Goal: Contribute content: Contribute content

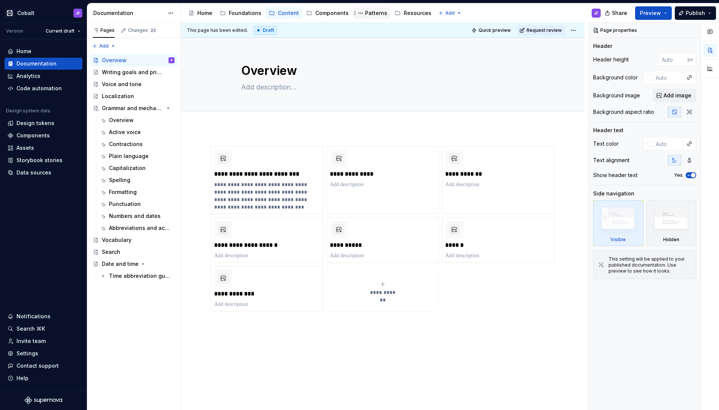
click at [366, 11] on div "Patterns" at bounding box center [376, 12] width 22 height 7
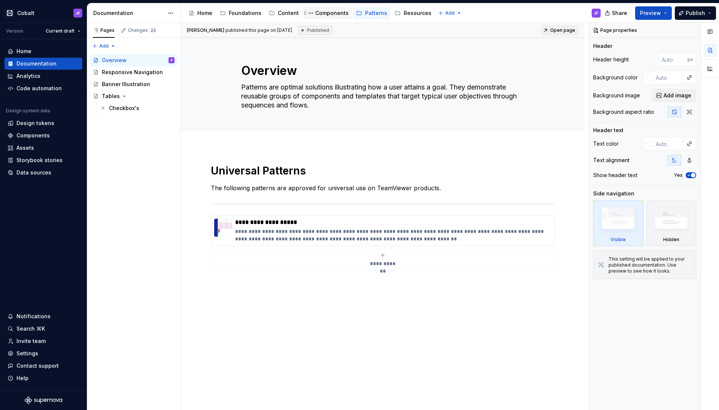
click at [323, 13] on div "Components" at bounding box center [332, 12] width 33 height 7
click at [295, 13] on div "Content" at bounding box center [288, 12] width 21 height 7
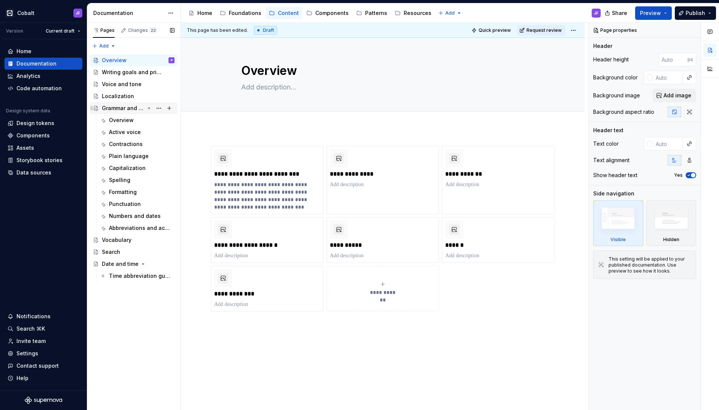
click at [151, 108] on icon "Page tree" at bounding box center [149, 108] width 6 height 6
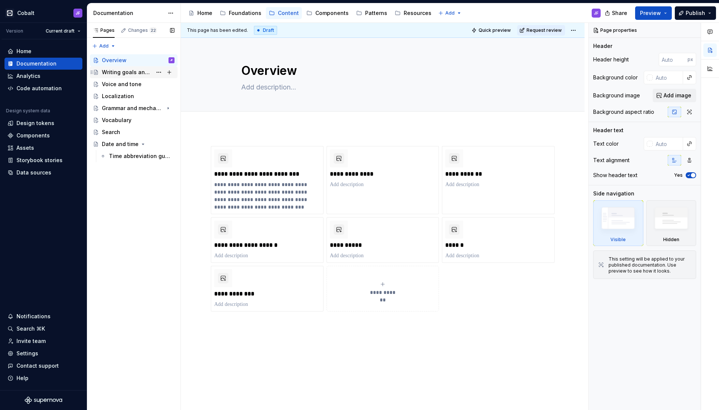
click at [119, 73] on div "Writing goals and principles" at bounding box center [127, 72] width 50 height 7
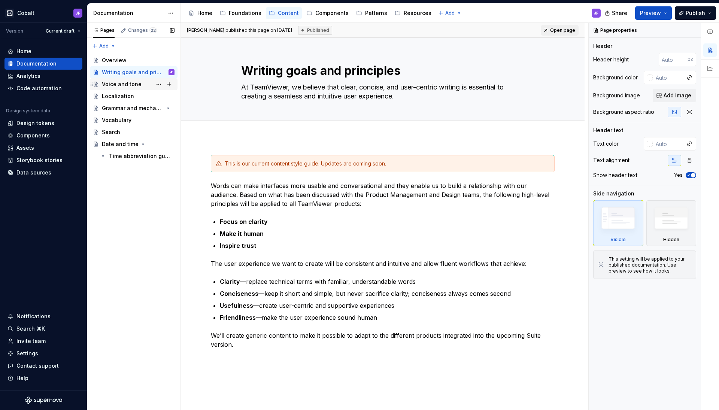
click at [137, 88] on div "Voice and tone" at bounding box center [122, 84] width 40 height 7
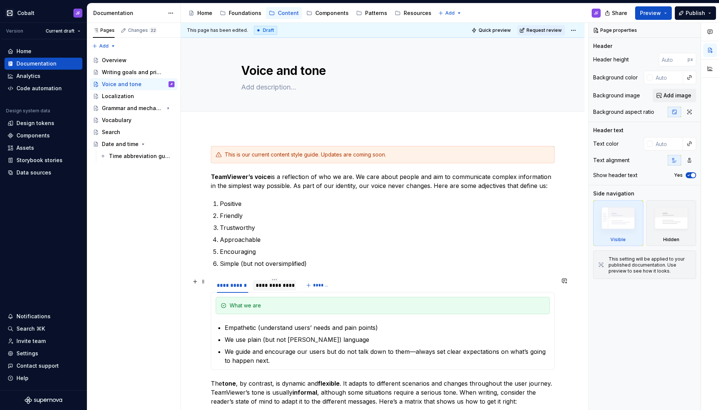
click at [279, 287] on div "**********" at bounding box center [274, 285] width 37 height 7
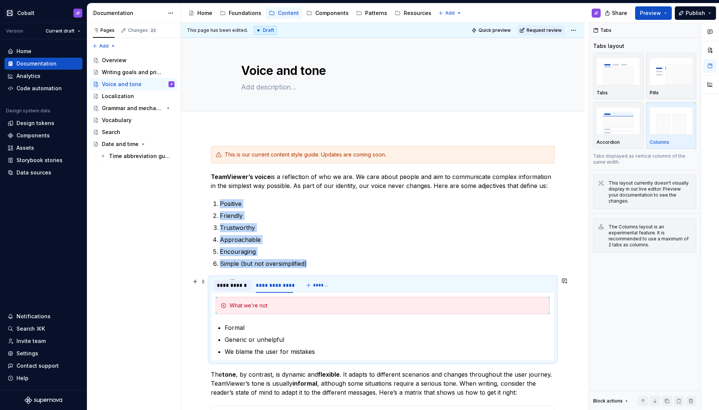
click at [229, 288] on div "**********" at bounding box center [232, 285] width 31 height 7
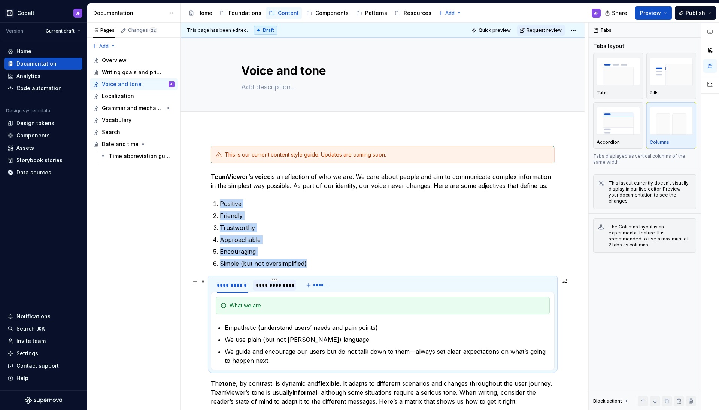
click at [268, 288] on div "**********" at bounding box center [274, 285] width 37 height 7
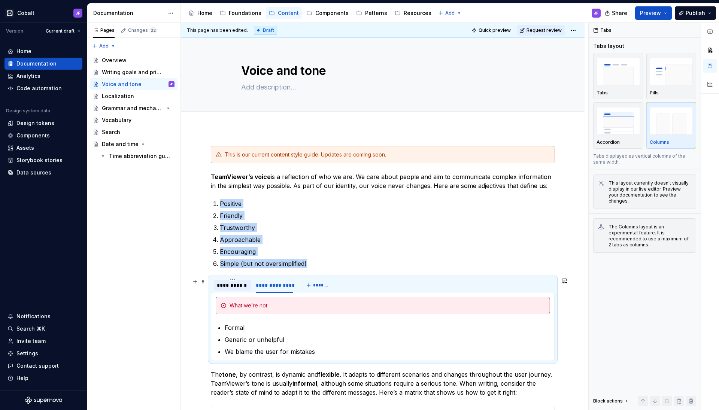
click at [238, 288] on div "**********" at bounding box center [232, 285] width 31 height 7
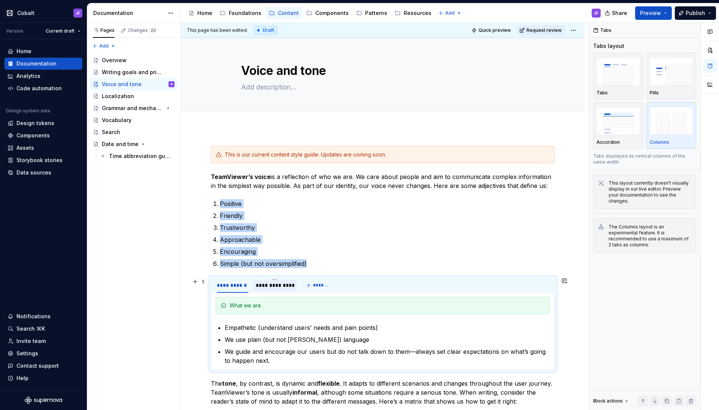
click at [265, 288] on div "**********" at bounding box center [274, 285] width 37 height 7
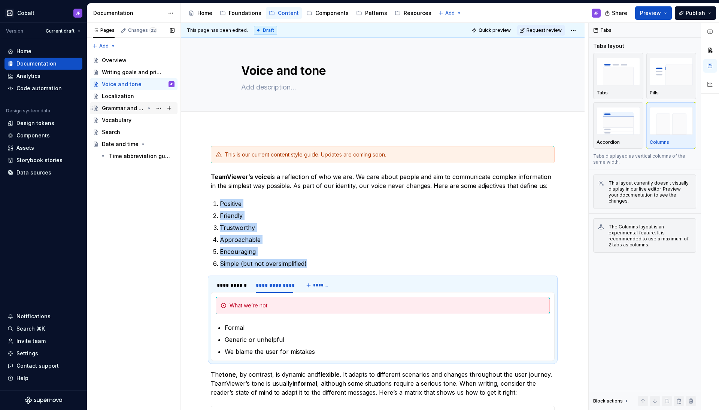
click at [120, 108] on div "Grammar and mechanics" at bounding box center [123, 108] width 43 height 7
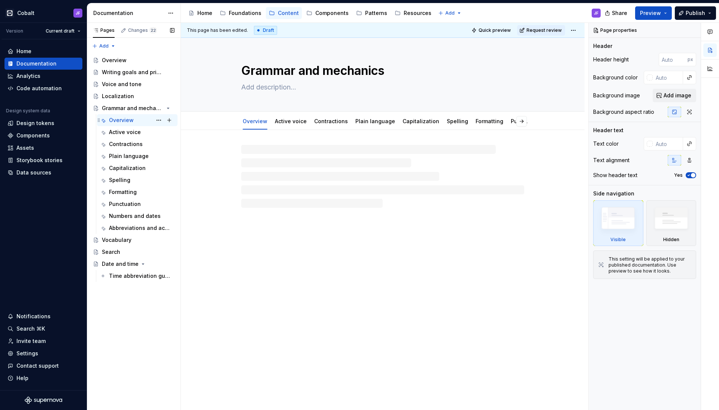
click at [118, 121] on div "Overview" at bounding box center [121, 120] width 25 height 7
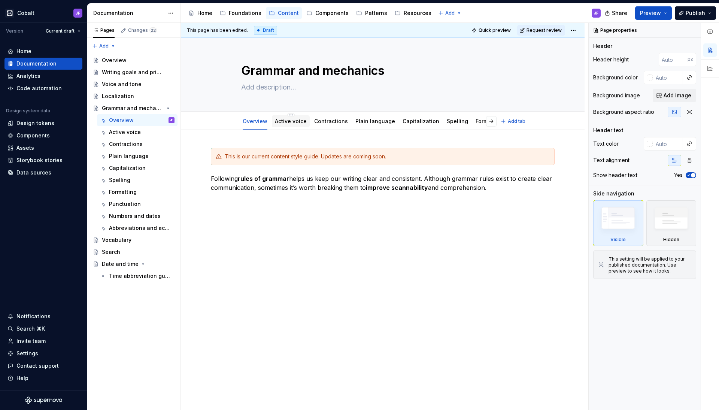
click at [303, 126] on div "Active voice" at bounding box center [291, 121] width 38 height 12
click at [296, 120] on link "Active voice" at bounding box center [291, 121] width 32 height 6
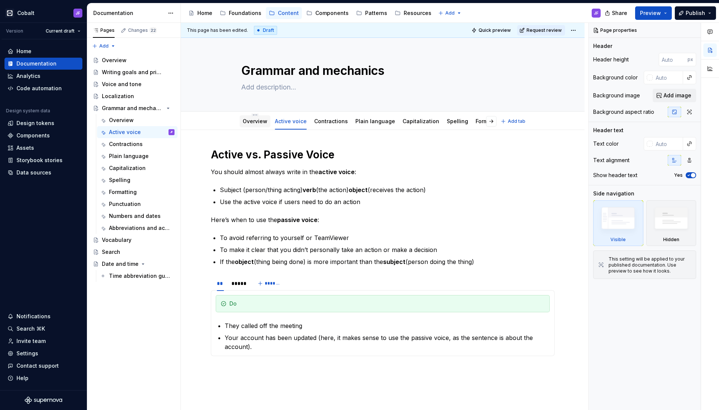
click at [257, 126] on div "Overview" at bounding box center [255, 121] width 31 height 12
click at [256, 118] on link "Overview" at bounding box center [255, 121] width 25 height 6
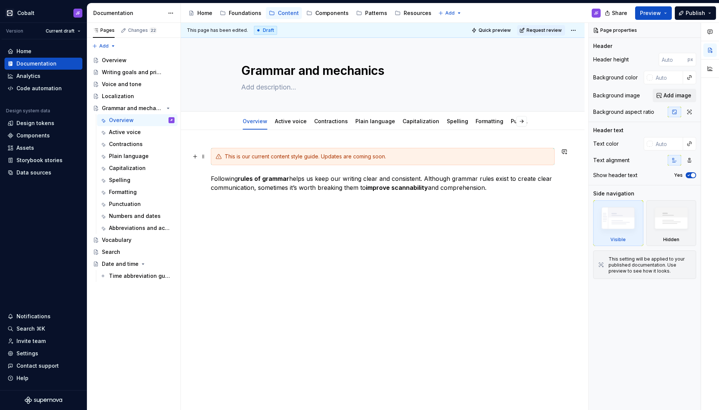
click at [266, 151] on div "This is our current content style guide. Updates are coming soon." at bounding box center [383, 156] width 344 height 17
click at [279, 151] on div "This is our current content style guide. Updates are coming soon." at bounding box center [383, 156] width 344 height 17
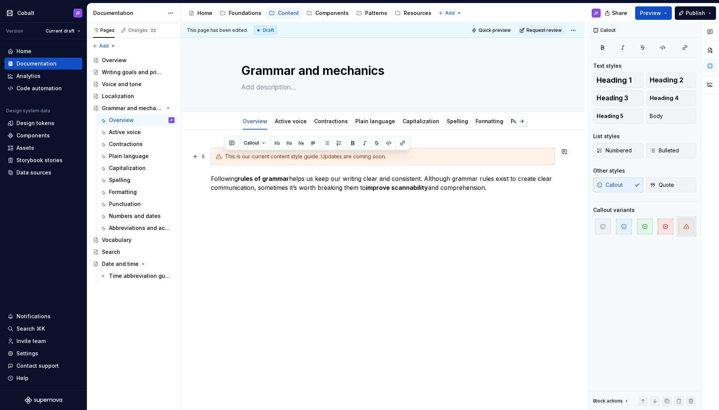
click at [349, 162] on div "This is our current content style guide. Updates are coming soon." at bounding box center [383, 156] width 344 height 17
click at [424, 156] on div "This is our current content style guide. Updates are coming soon." at bounding box center [387, 156] width 325 height 7
click at [414, 156] on div "This is our current content style guide. Updates are coming soon." at bounding box center [387, 156] width 325 height 7
click at [113, 57] on div "Overview" at bounding box center [138, 60] width 73 height 10
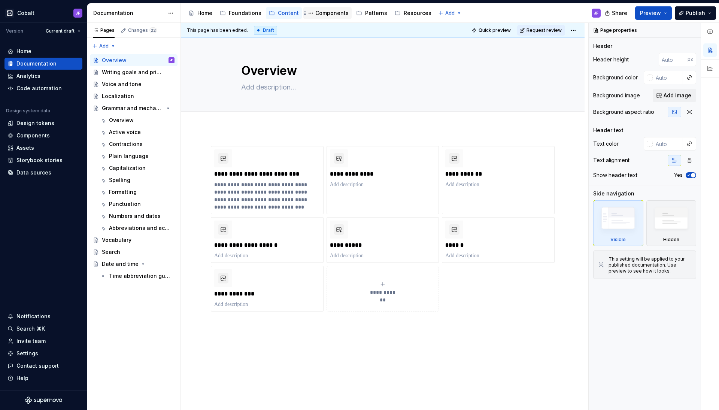
click at [337, 14] on div "Components" at bounding box center [332, 12] width 33 height 7
click at [381, 15] on div "Patterns" at bounding box center [376, 12] width 22 height 7
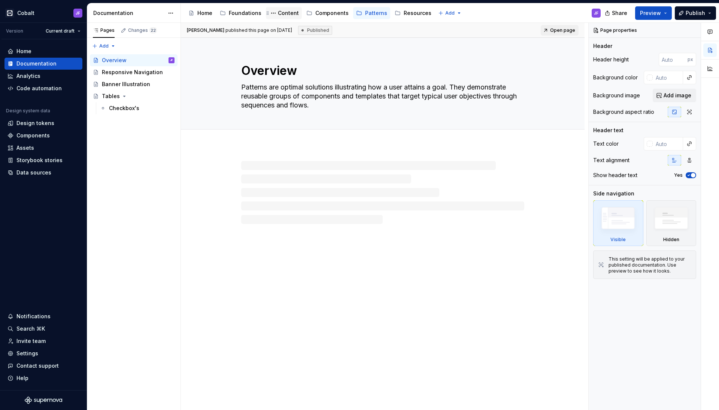
click at [283, 16] on div "Content" at bounding box center [288, 12] width 21 height 7
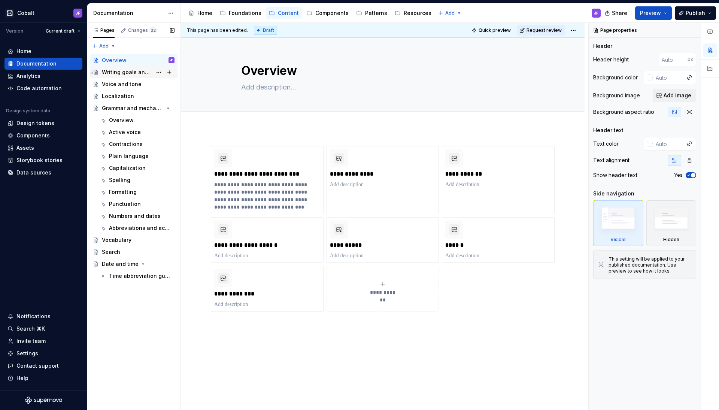
click at [122, 76] on div "Writing goals and principles" at bounding box center [127, 72] width 50 height 7
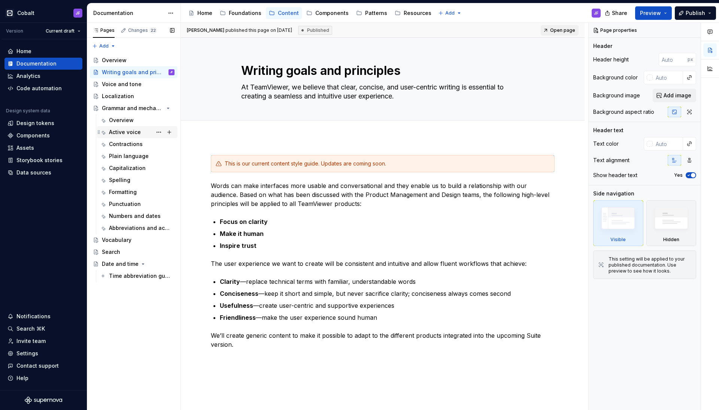
click at [122, 127] on div "Active voice" at bounding box center [142, 132] width 66 height 10
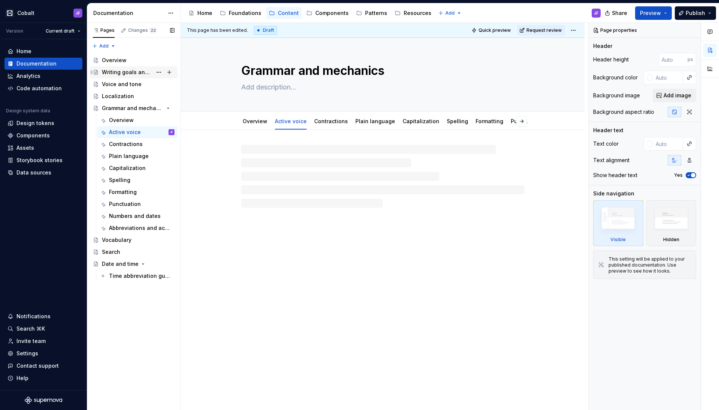
click at [126, 73] on div "Writing goals and principles" at bounding box center [127, 72] width 50 height 7
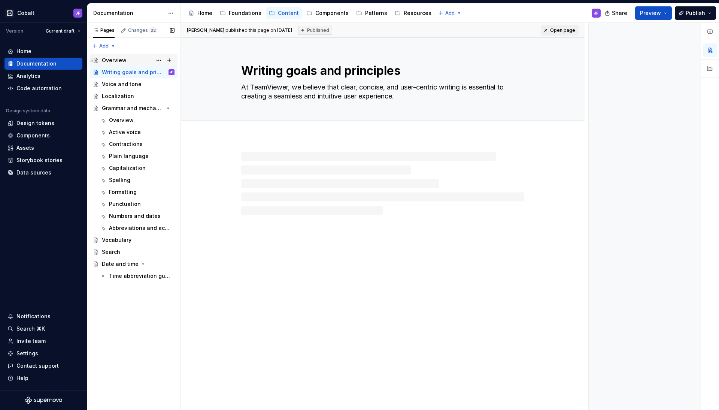
click at [124, 59] on div "Overview" at bounding box center [114, 60] width 25 height 7
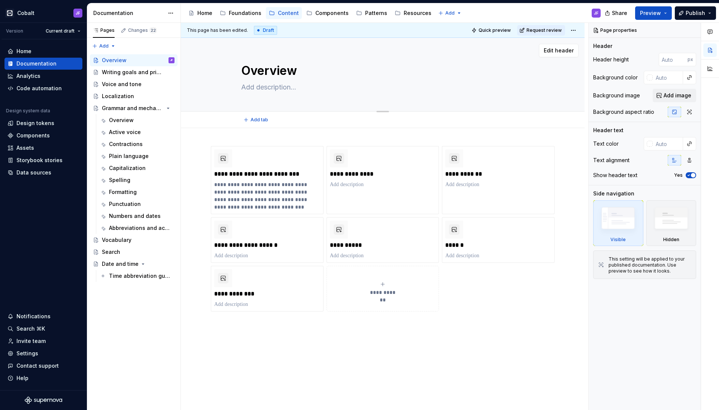
click at [266, 87] on textarea at bounding box center [381, 87] width 283 height 12
click at [226, 140] on div "**********" at bounding box center [383, 301] width 404 height 347
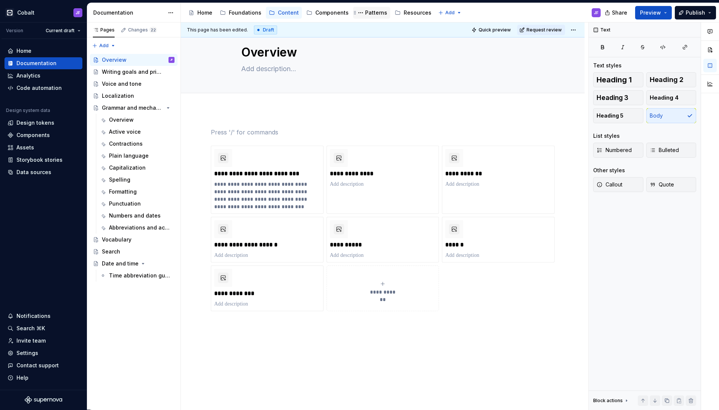
click at [371, 13] on div "Patterns" at bounding box center [376, 12] width 22 height 7
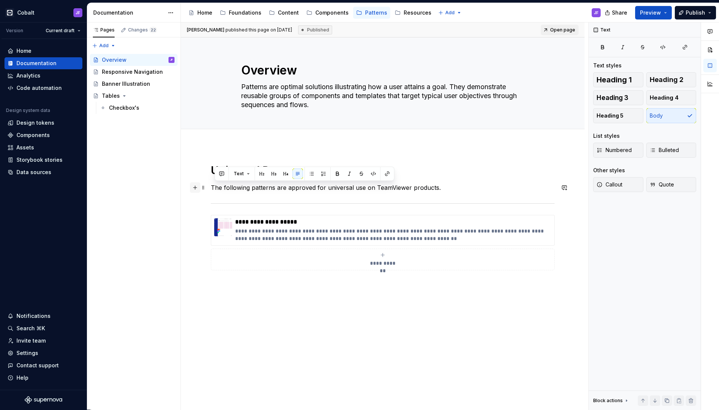
drag, startPoint x: 438, startPoint y: 186, endPoint x: 197, endPoint y: 191, distance: 240.6
click at [211, 191] on div "**********" at bounding box center [383, 231] width 344 height 134
click at [269, 187] on p "The following patterns are approved for universal use on TeamViewer products." at bounding box center [383, 187] width 344 height 9
click at [331, 12] on div "Components" at bounding box center [332, 12] width 33 height 7
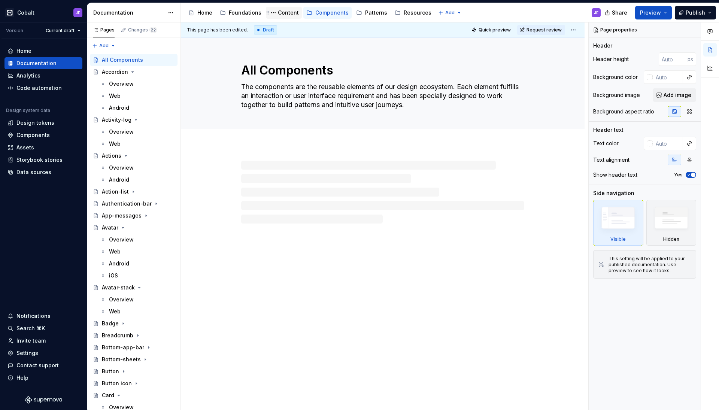
click at [286, 14] on div "Content" at bounding box center [288, 12] width 21 height 7
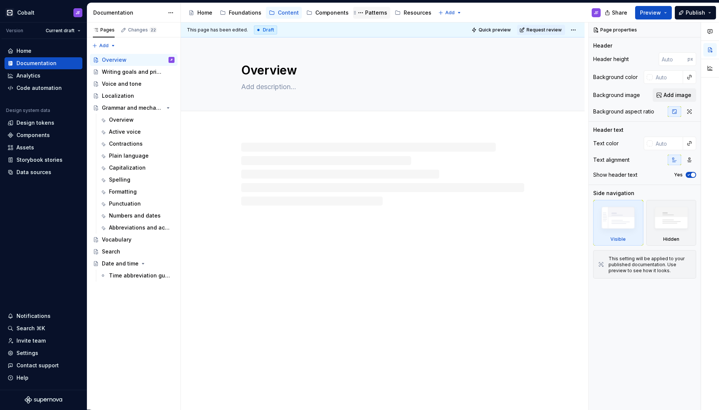
click at [372, 11] on div "Patterns" at bounding box center [376, 12] width 22 height 7
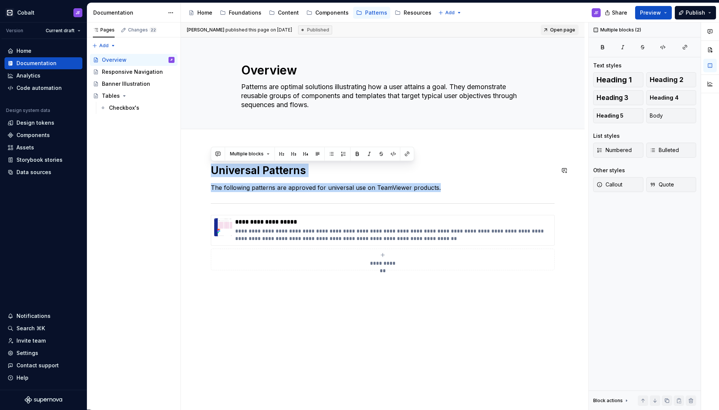
drag, startPoint x: 446, startPoint y: 186, endPoint x: 218, endPoint y: 160, distance: 229.3
click at [218, 160] on div "**********" at bounding box center [383, 283] width 404 height 275
click at [221, 170] on h1 "Universal Patterns" at bounding box center [383, 170] width 344 height 13
drag, startPoint x: 214, startPoint y: 169, endPoint x: 295, endPoint y: 210, distance: 91.3
click at [295, 210] on div "**********" at bounding box center [383, 226] width 344 height 125
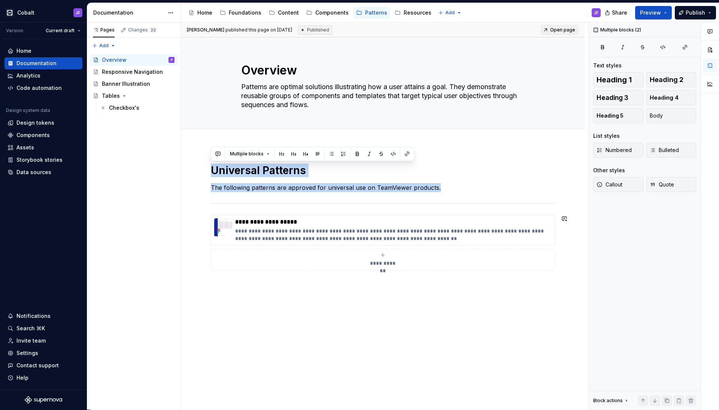
copy div "Universal Patterns The following patterns are approved for universal use on Tea…"
click at [280, 14] on div "Content" at bounding box center [288, 12] width 21 height 7
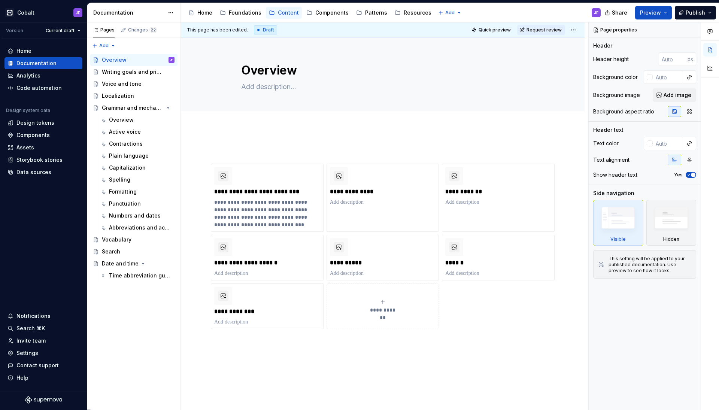
type textarea "*"
click at [252, 138] on div "**********" at bounding box center [383, 310] width 404 height 365
paste div
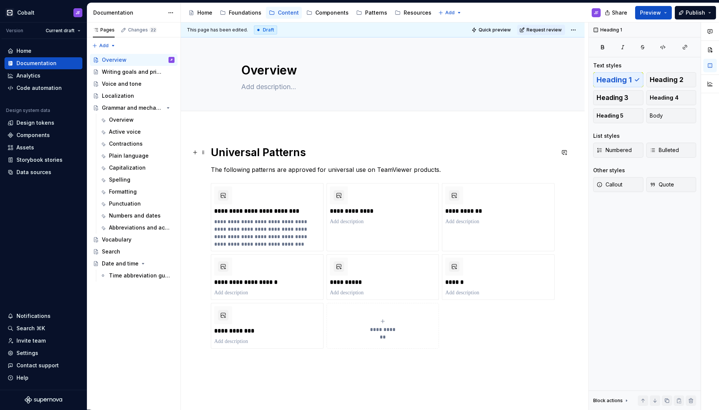
click at [256, 151] on h1 "Universal Patterns" at bounding box center [383, 152] width 344 height 13
click at [260, 166] on p "The following patterns are approved for universal use on TeamViewer products." at bounding box center [383, 169] width 344 height 9
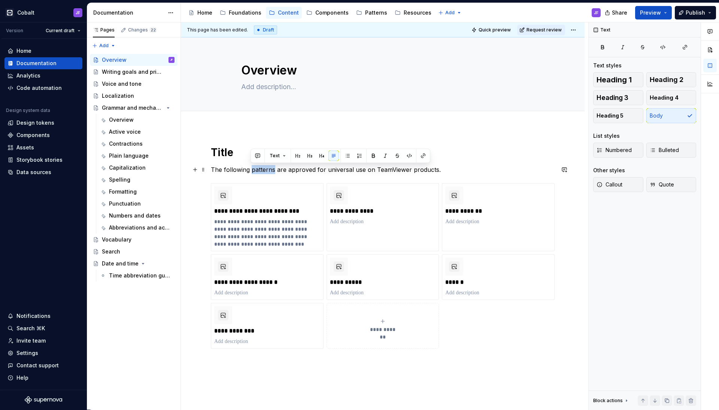
click at [260, 166] on p "The following patterns are approved for universal use on TeamViewer products." at bounding box center [383, 169] width 344 height 9
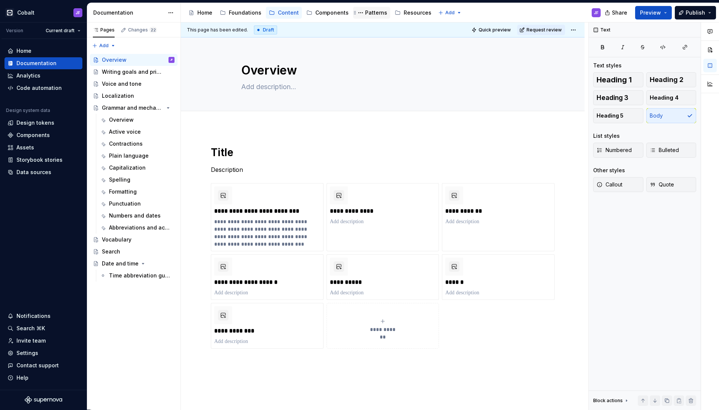
click at [362, 18] on div "Patterns" at bounding box center [371, 13] width 37 height 12
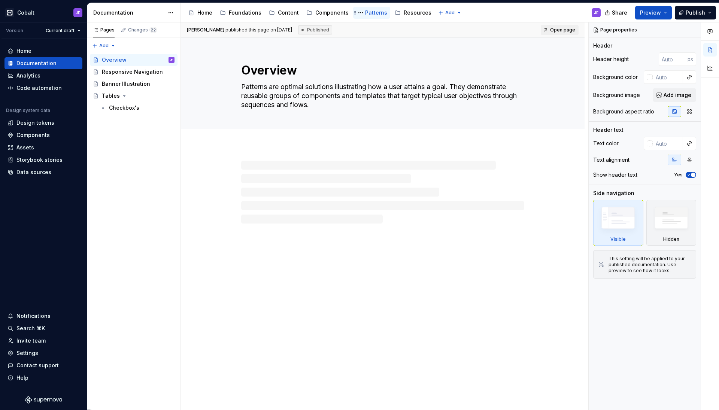
click at [372, 13] on div "Patterns" at bounding box center [376, 12] width 22 height 7
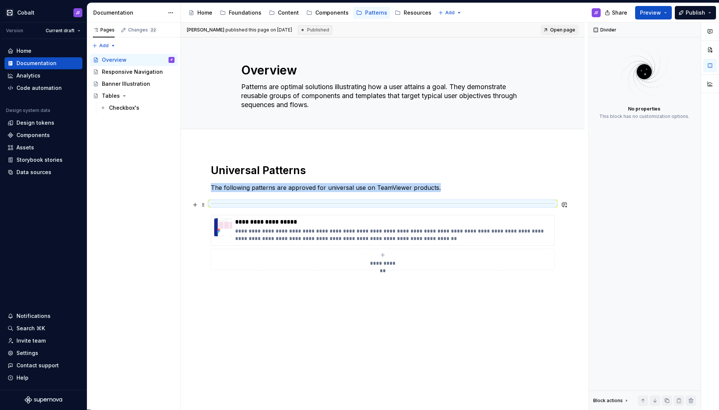
click at [289, 206] on div at bounding box center [383, 203] width 344 height 5
copy p "The following patterns are approved for universal use on TeamViewer products."
click at [283, 11] on div "Content" at bounding box center [288, 12] width 21 height 7
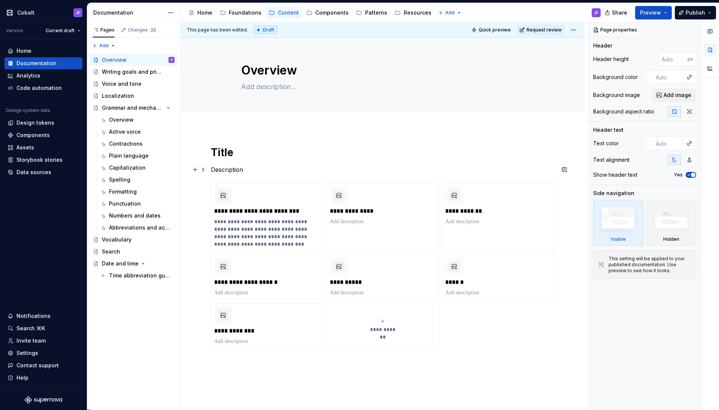
click at [254, 167] on p "Description" at bounding box center [383, 169] width 344 height 9
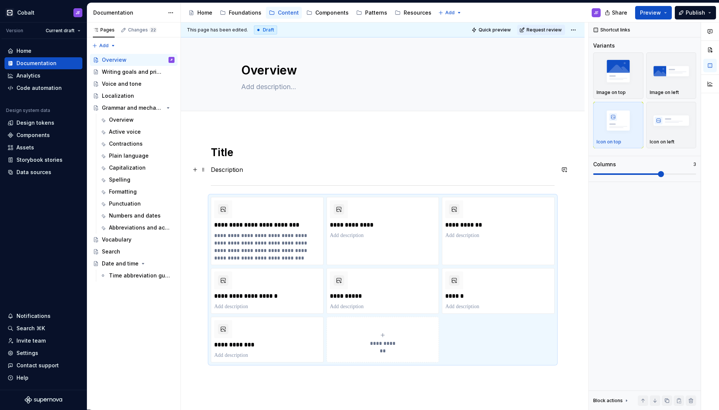
click at [283, 171] on p "Description" at bounding box center [383, 169] width 344 height 9
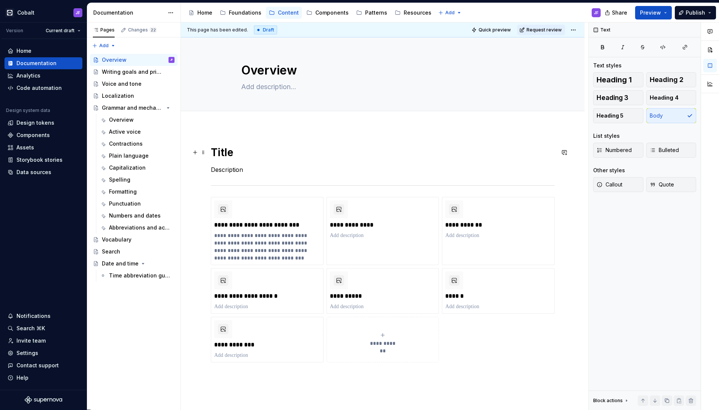
click at [251, 150] on h1 "Title" at bounding box center [383, 152] width 344 height 13
click at [221, 142] on div "**********" at bounding box center [383, 327] width 404 height 399
click at [240, 144] on div "**********" at bounding box center [383, 256] width 344 height 275
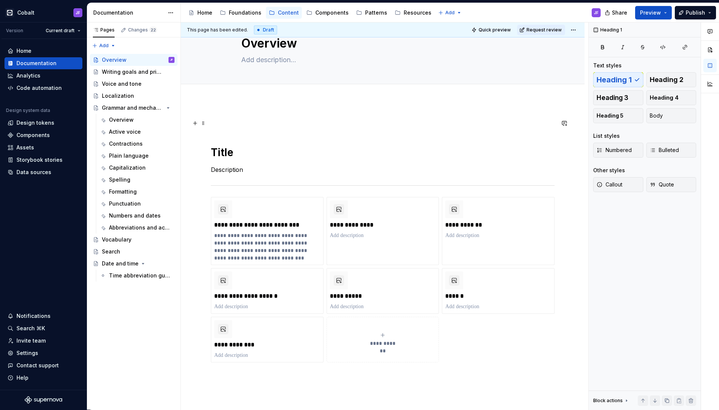
click at [220, 119] on p at bounding box center [383, 123] width 344 height 9
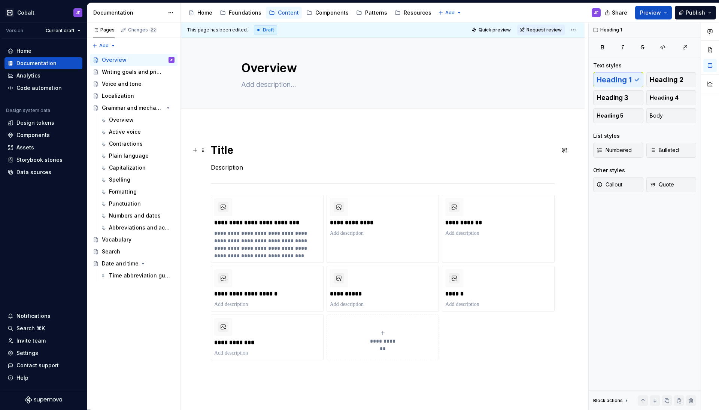
scroll to position [0, 0]
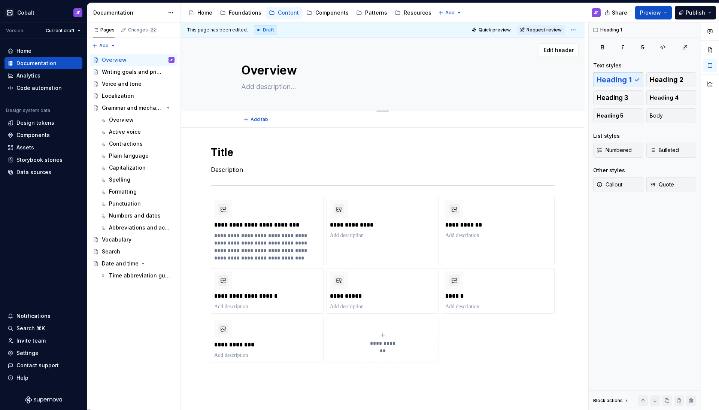
click at [293, 90] on textarea at bounding box center [381, 87] width 283 height 12
click at [135, 115] on div "Overview" at bounding box center [142, 120] width 66 height 10
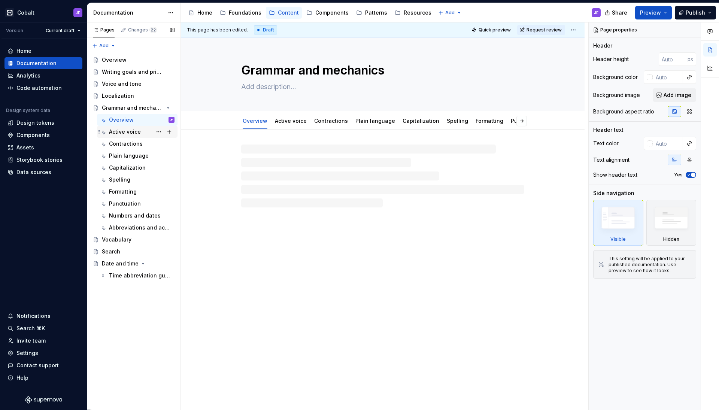
click at [132, 129] on div "Active voice" at bounding box center [125, 131] width 32 height 7
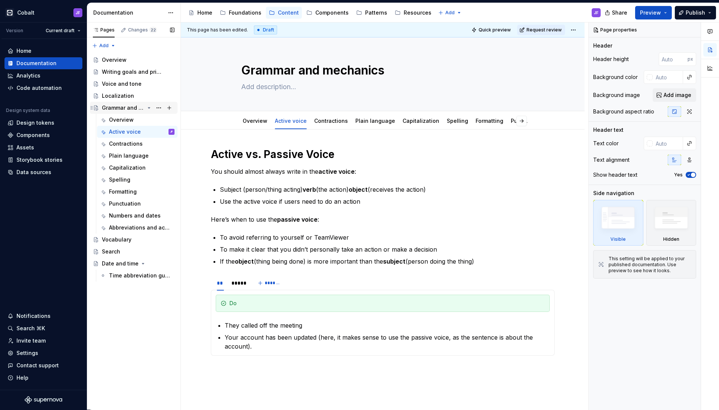
click at [149, 108] on icon "Page tree" at bounding box center [149, 108] width 2 height 1
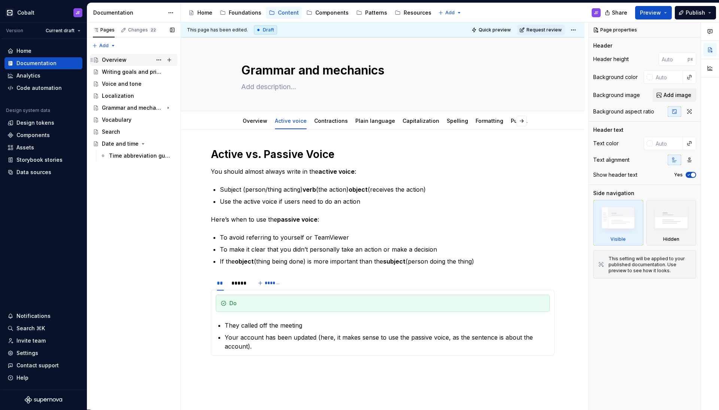
click at [115, 60] on div "Overview" at bounding box center [114, 59] width 25 height 7
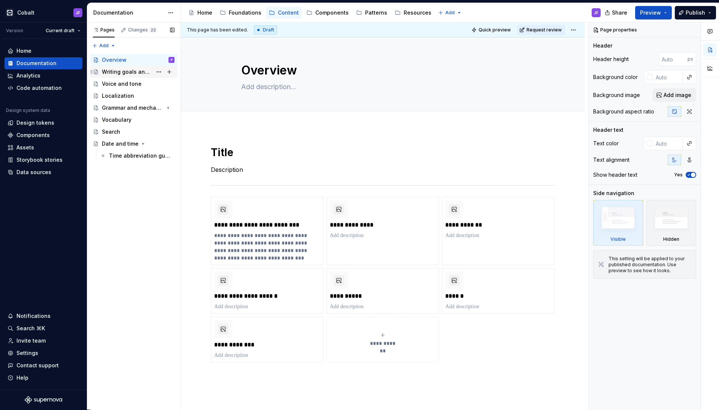
click at [125, 70] on div "Writing goals and principles" at bounding box center [127, 71] width 50 height 7
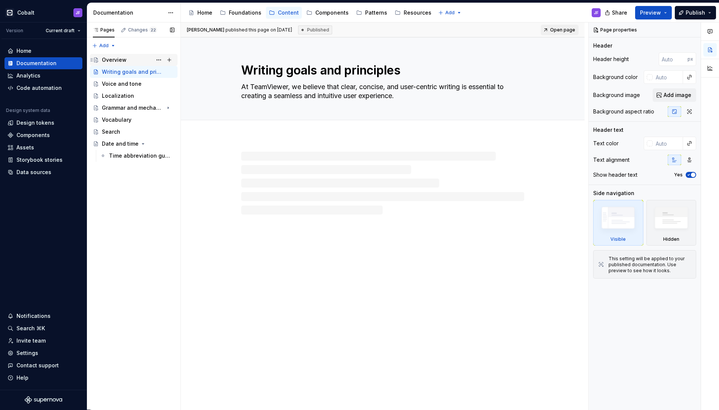
click at [126, 62] on div "Overview JF" at bounding box center [138, 60] width 73 height 10
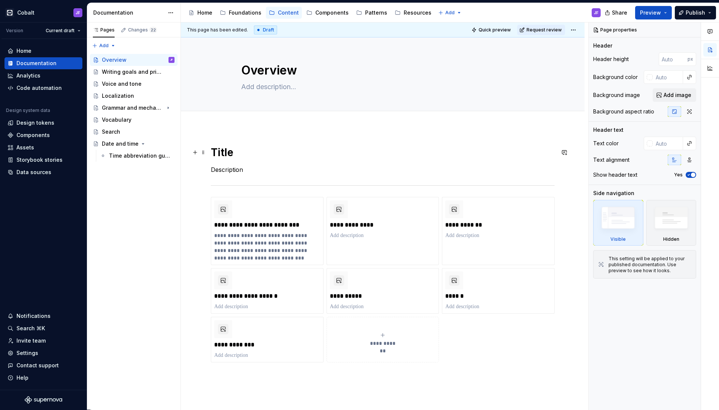
click at [224, 153] on h1 "Title" at bounding box center [383, 152] width 344 height 13
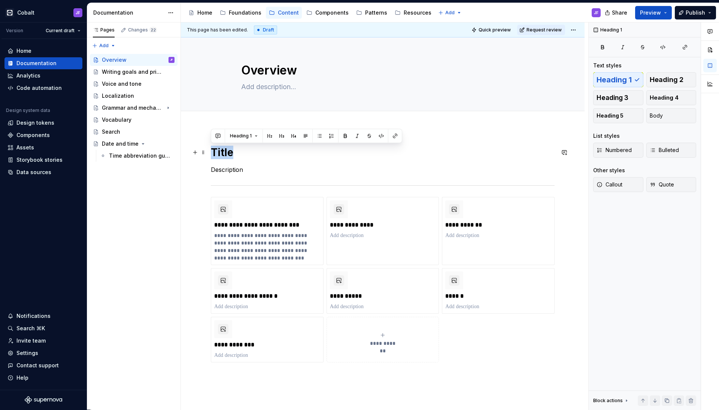
click at [224, 153] on h1 "Title" at bounding box center [383, 152] width 344 height 13
click at [231, 172] on p "Description" at bounding box center [383, 169] width 344 height 9
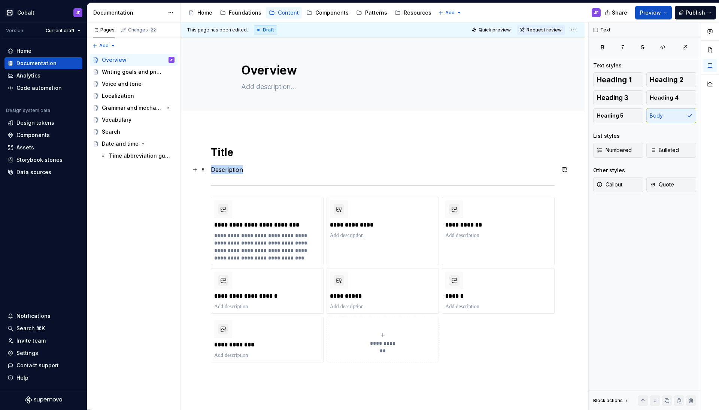
click at [231, 172] on p "Description" at bounding box center [383, 169] width 344 height 9
click at [257, 177] on div "**********" at bounding box center [383, 270] width 344 height 248
click at [133, 72] on div "Writing goals and principles" at bounding box center [127, 71] width 50 height 7
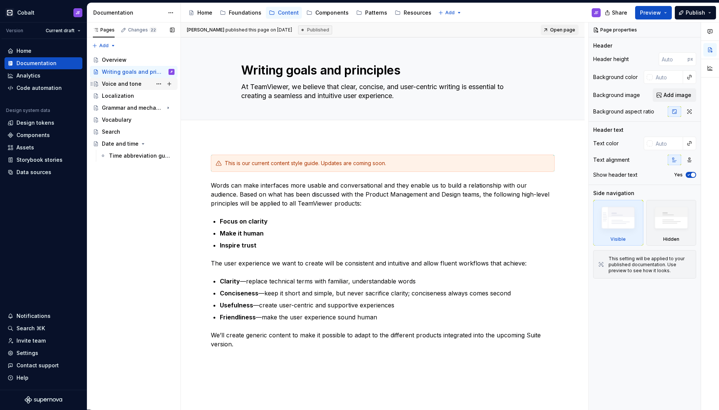
click at [120, 88] on div "Voice and tone" at bounding box center [138, 84] width 73 height 10
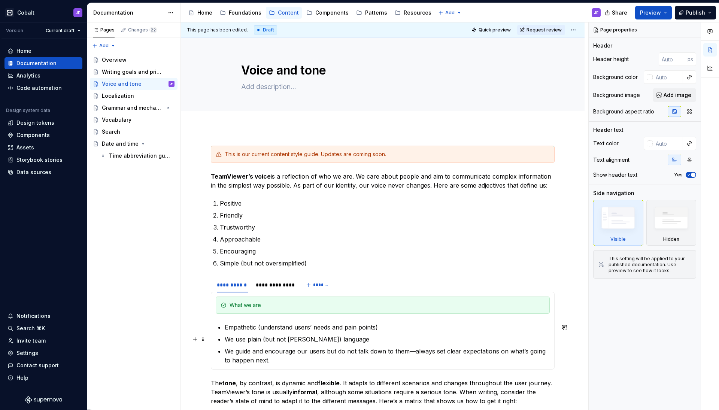
scroll to position [53, 0]
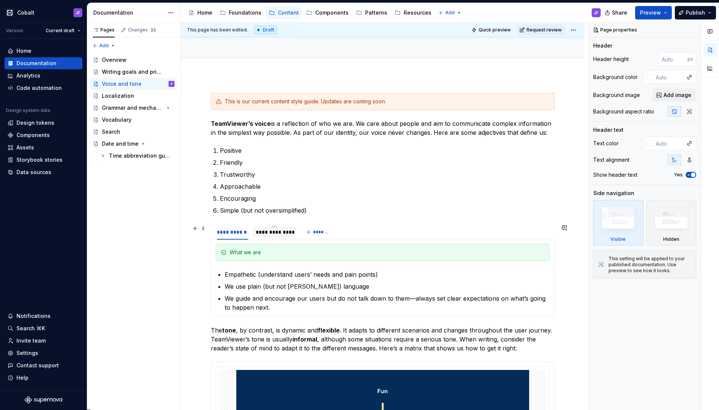
click at [277, 234] on div "**********" at bounding box center [274, 232] width 37 height 7
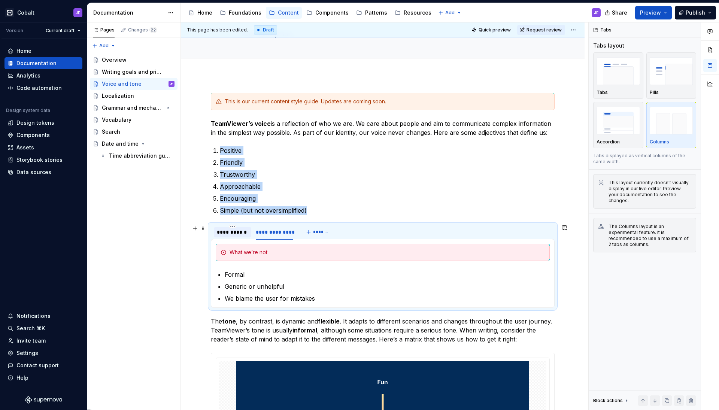
click at [234, 232] on div "**********" at bounding box center [232, 232] width 31 height 7
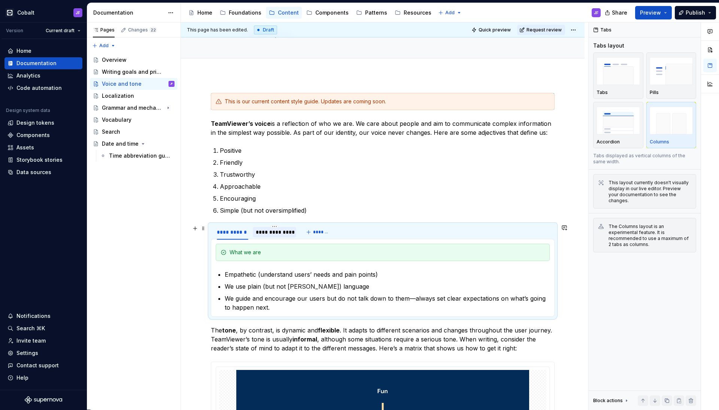
click at [254, 232] on div "**********" at bounding box center [274, 232] width 43 height 10
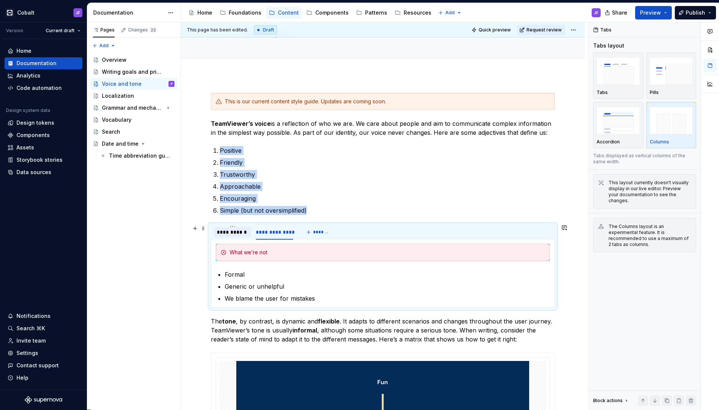
click at [242, 231] on div "**********" at bounding box center [232, 232] width 31 height 7
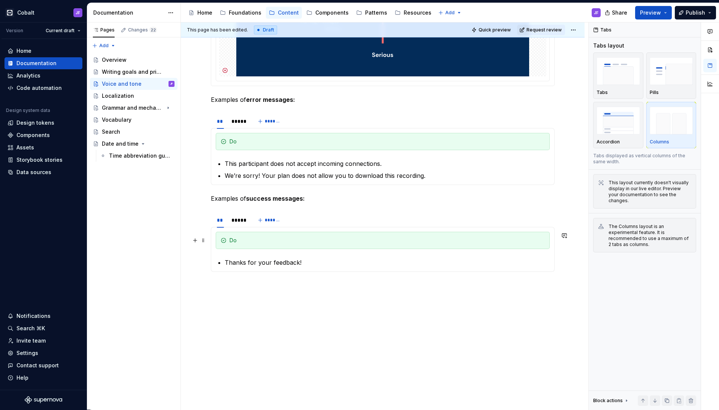
scroll to position [525, 0]
click at [129, 99] on div "Localization" at bounding box center [118, 95] width 32 height 7
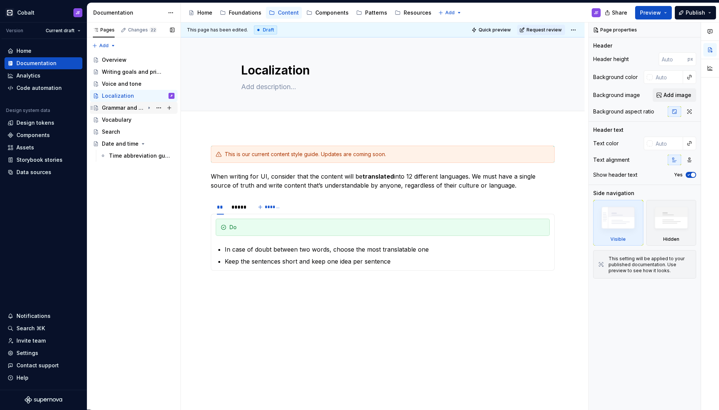
click at [124, 108] on div "Grammar and mechanics" at bounding box center [123, 107] width 43 height 7
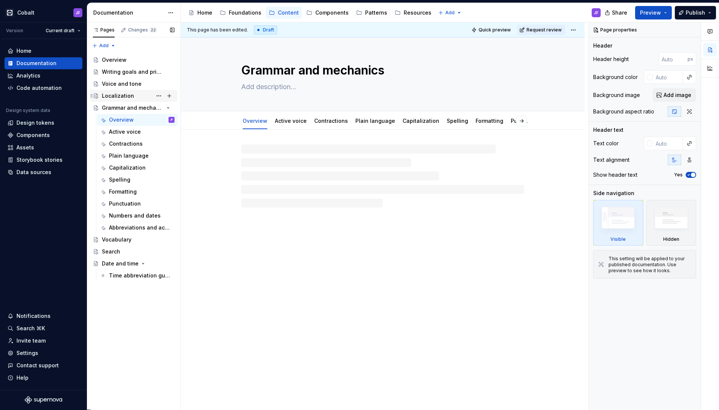
click at [126, 95] on div "Localization" at bounding box center [118, 95] width 32 height 7
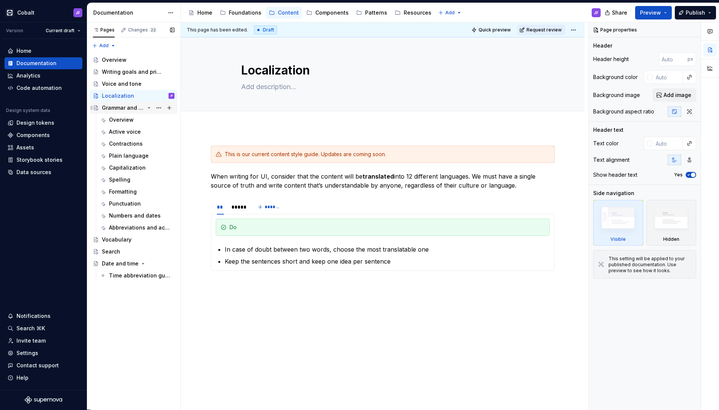
click at [124, 106] on div "Grammar and mechanics" at bounding box center [123, 107] width 43 height 7
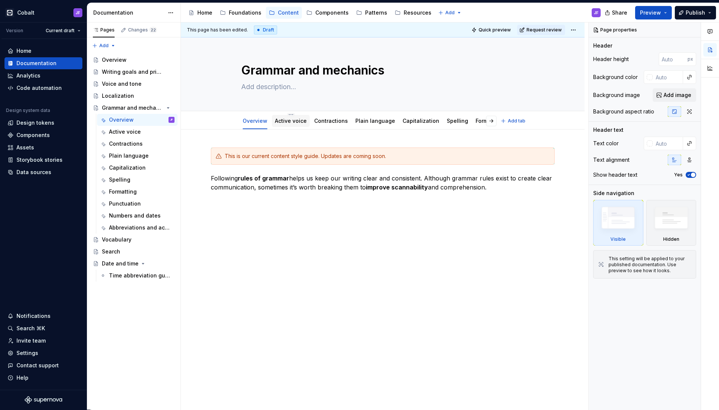
click at [293, 124] on div "Active voice" at bounding box center [291, 120] width 32 height 7
click at [332, 123] on link "Contractions" at bounding box center [331, 121] width 34 height 6
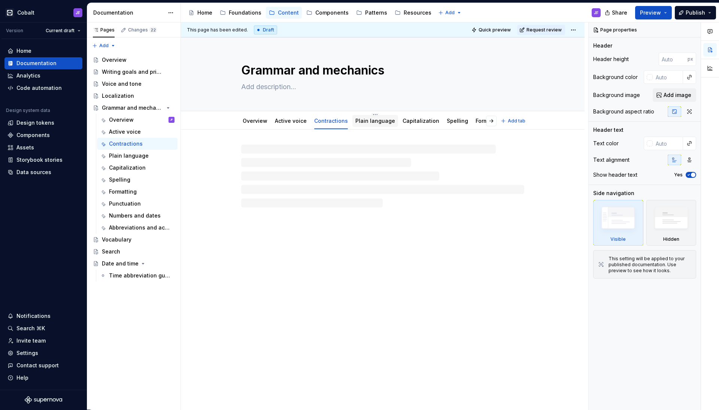
click at [366, 123] on link "Plain language" at bounding box center [376, 121] width 40 height 6
click at [419, 122] on link "Capitalization" at bounding box center [421, 121] width 37 height 6
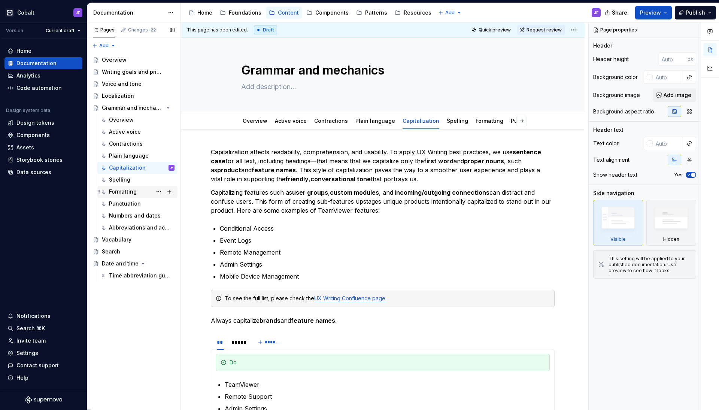
click at [133, 190] on div "Formatting" at bounding box center [123, 191] width 28 height 7
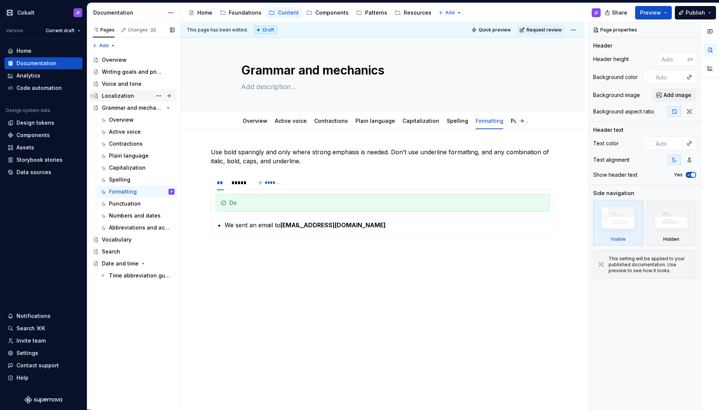
click at [124, 99] on div "Localization" at bounding box center [118, 95] width 32 height 7
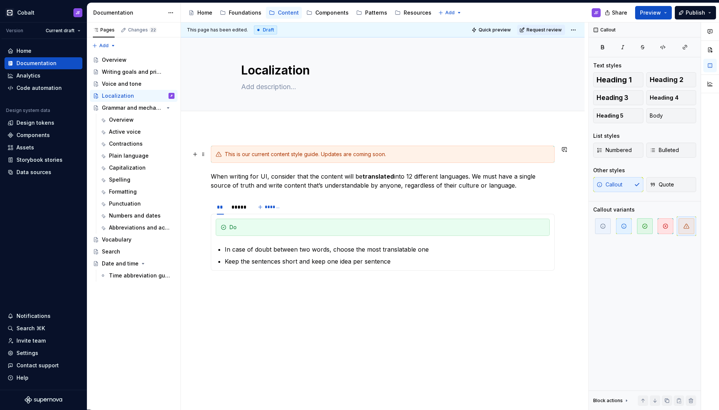
click at [410, 157] on div "This is our current content style guide. Updates are coming soon." at bounding box center [387, 154] width 325 height 7
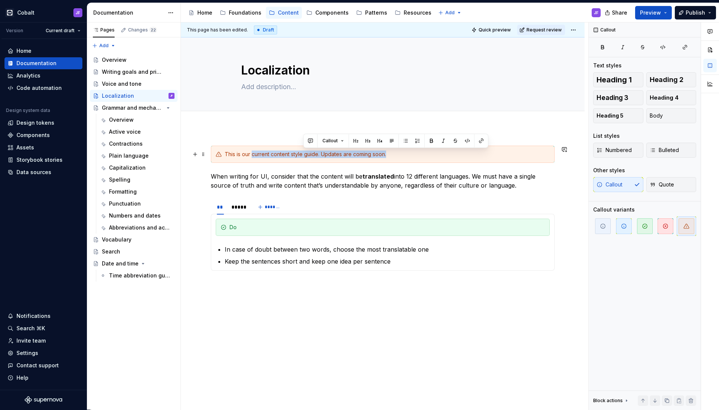
drag, startPoint x: 402, startPoint y: 154, endPoint x: 251, endPoint y: 154, distance: 150.6
click at [315, 157] on div "This is our current content style guide. Updates are coming soon." at bounding box center [387, 154] width 325 height 7
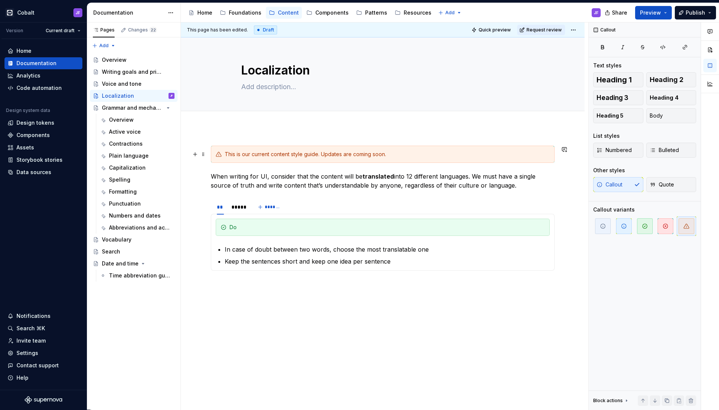
click at [351, 154] on div "This is our current content style guide. Updates are coming soon." at bounding box center [387, 154] width 325 height 7
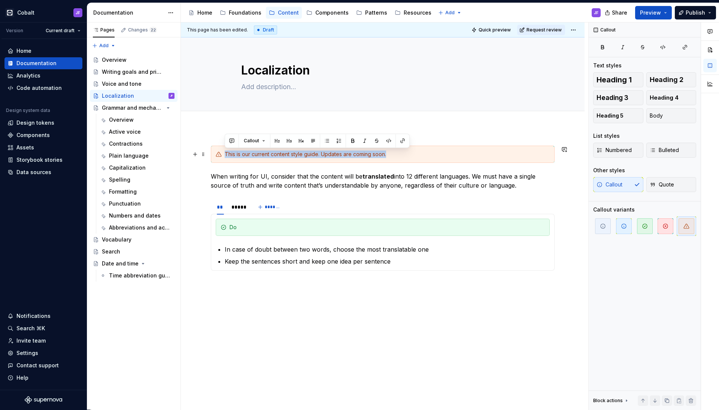
click at [351, 154] on div "This is our current content style guide. Updates are coming soon." at bounding box center [387, 154] width 325 height 7
click at [395, 154] on div "This is our current content style guide. Updates are coming soon." at bounding box center [387, 154] width 325 height 7
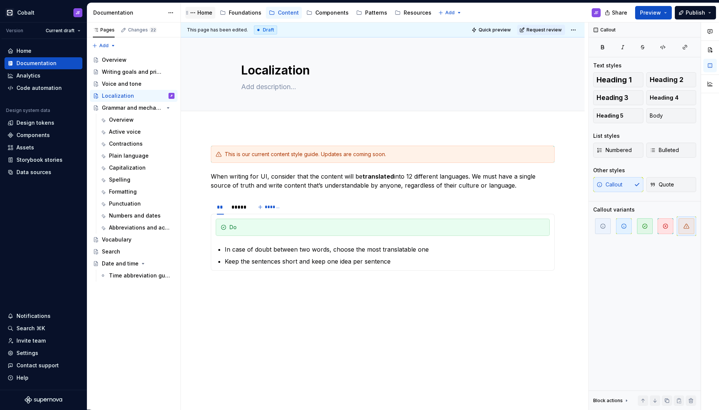
click at [209, 15] on div "Home" at bounding box center [204, 12] width 15 height 7
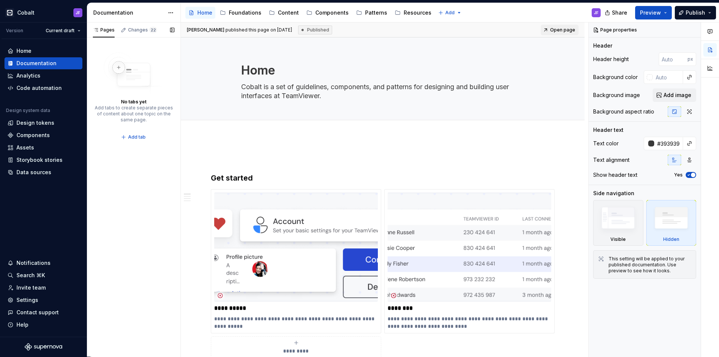
click at [117, 356] on div "Pages Changes 22 No tabs yet Add tabs to create separate pieces of content abou…" at bounding box center [134, 189] width 94 height 335
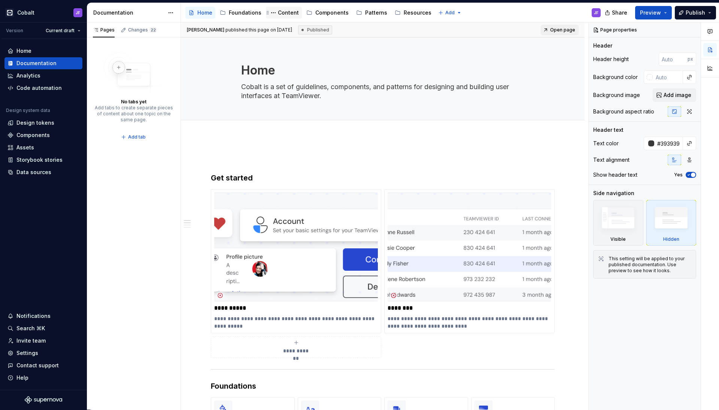
click at [285, 11] on div "Content" at bounding box center [288, 12] width 21 height 7
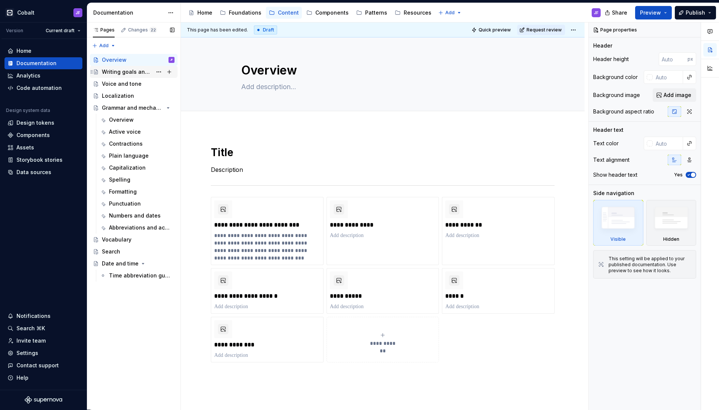
click at [126, 72] on div "Writing goals and principles" at bounding box center [127, 71] width 50 height 7
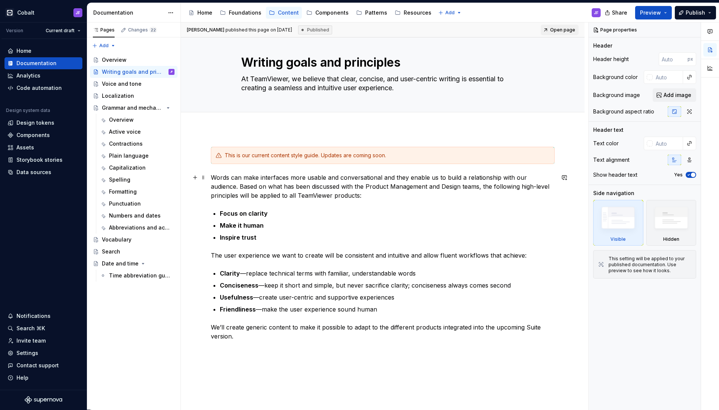
scroll to position [10, 0]
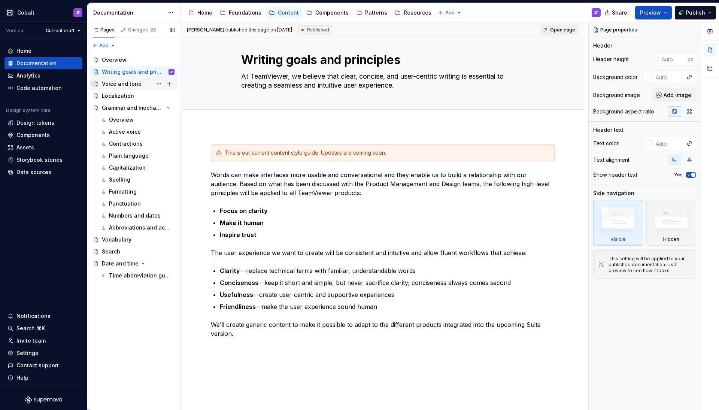
click at [124, 84] on div "Voice and tone" at bounding box center [122, 83] width 40 height 7
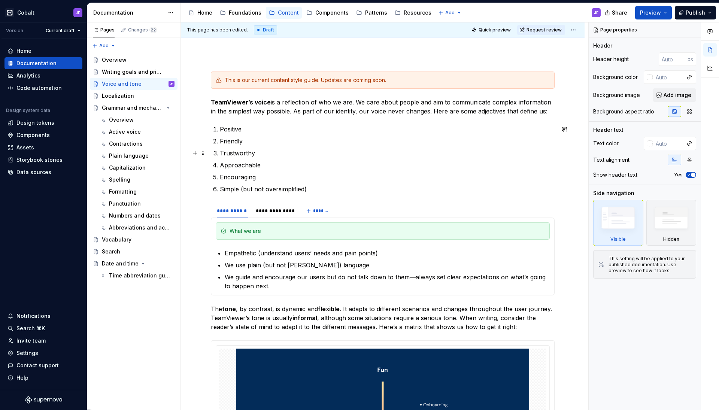
scroll to position [74, 0]
click at [125, 109] on div "Grammar and mechanics" at bounding box center [123, 107] width 43 height 7
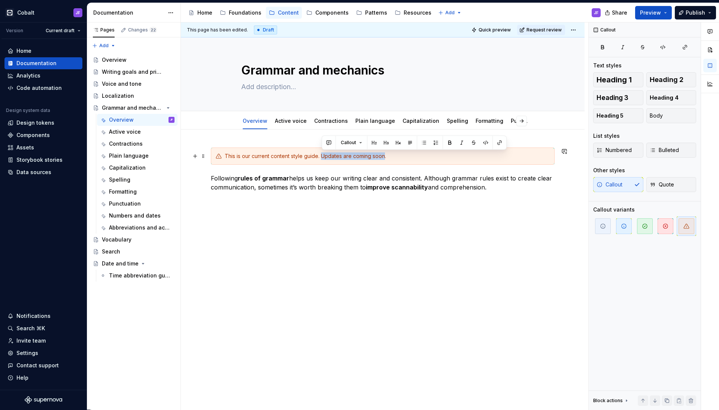
drag, startPoint x: 323, startPoint y: 154, endPoint x: 384, endPoint y: 154, distance: 61.1
click at [397, 157] on div "This is our current content style guide. Updates are coming soon." at bounding box center [387, 156] width 325 height 7
click at [109, 55] on div "Overview" at bounding box center [138, 60] width 73 height 10
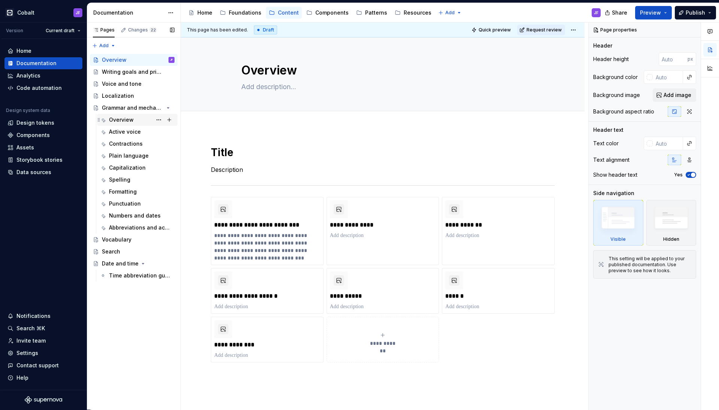
click at [133, 120] on div "Overview" at bounding box center [121, 119] width 25 height 7
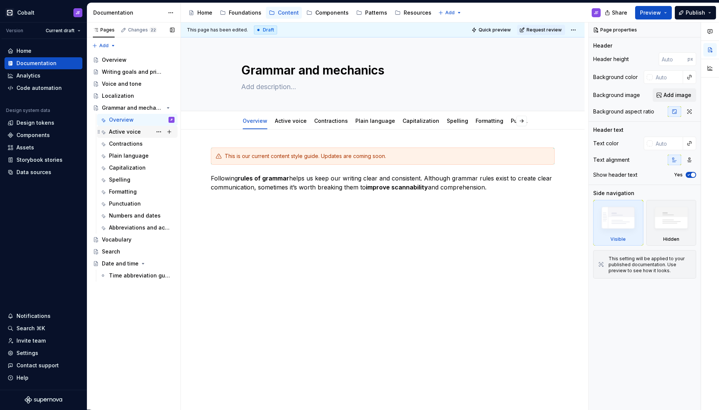
click at [131, 132] on div "Active voice" at bounding box center [125, 131] width 32 height 7
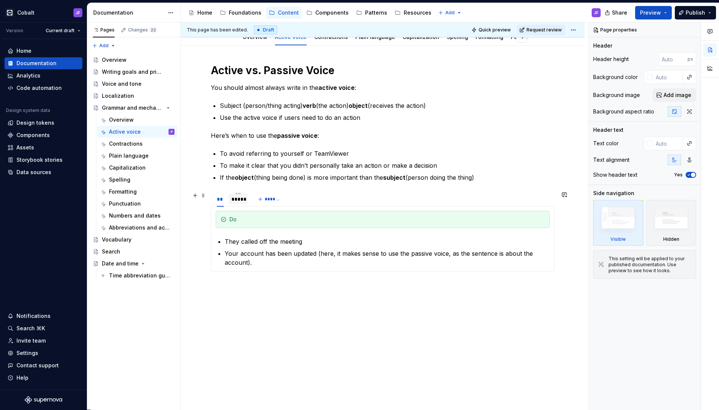
click at [238, 202] on div "*****" at bounding box center [238, 199] width 13 height 7
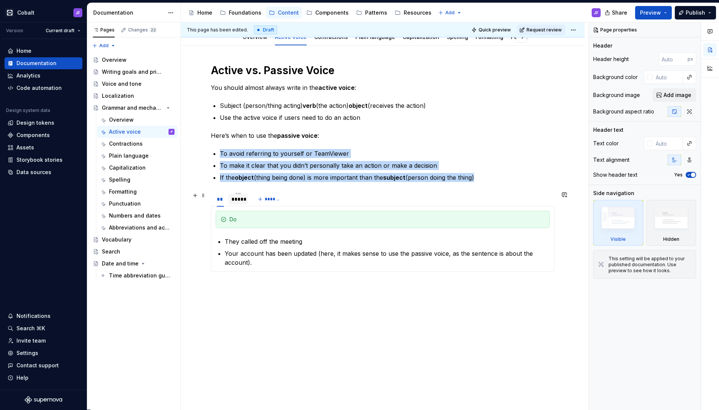
scroll to position [75, 0]
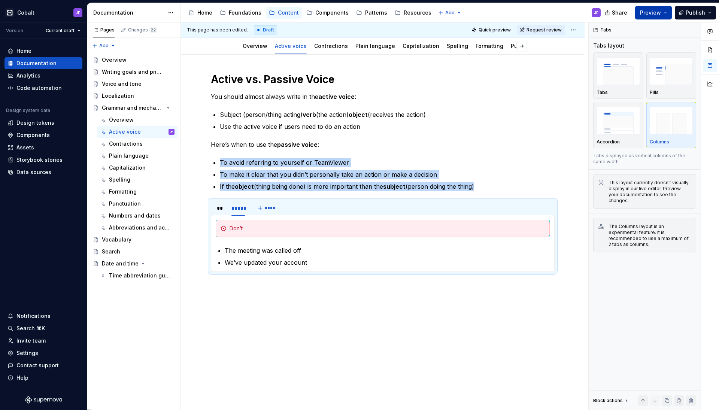
click at [665, 16] on button "Preview" at bounding box center [654, 12] width 37 height 13
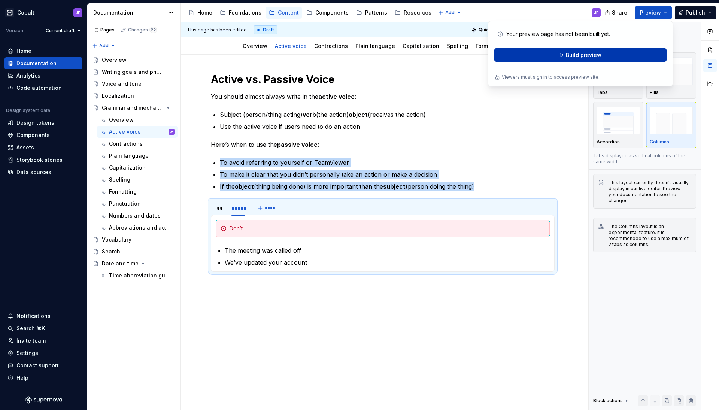
click at [622, 52] on button "Build preview" at bounding box center [581, 54] width 172 height 13
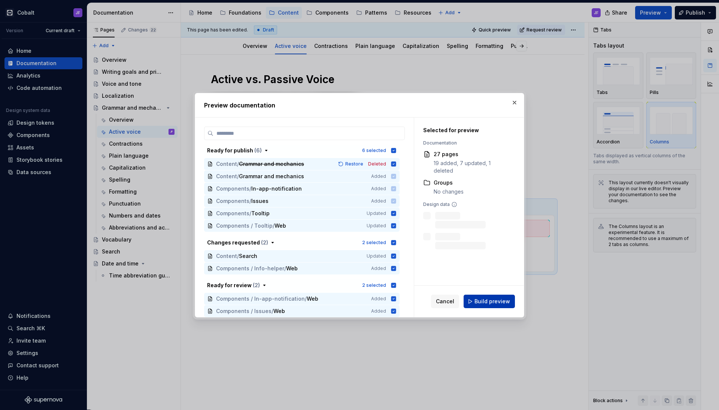
click at [500, 303] on span "Build preview" at bounding box center [493, 301] width 36 height 7
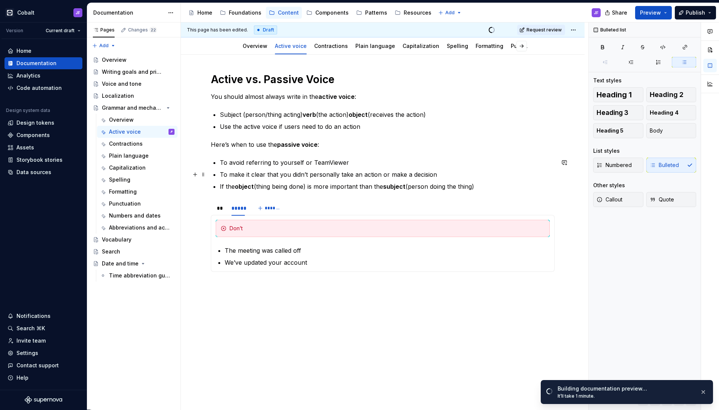
click at [292, 170] on p "To make it clear that you didn’t personally take an action or make a decision" at bounding box center [387, 174] width 335 height 9
click at [672, 14] on button "Preview" at bounding box center [654, 12] width 37 height 13
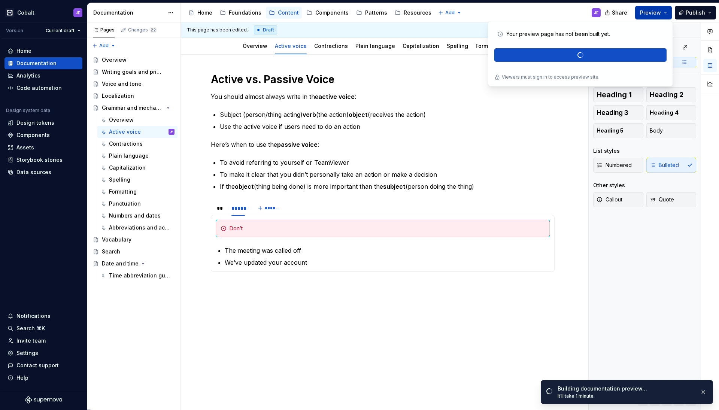
click at [669, 14] on button "Preview" at bounding box center [654, 12] width 37 height 13
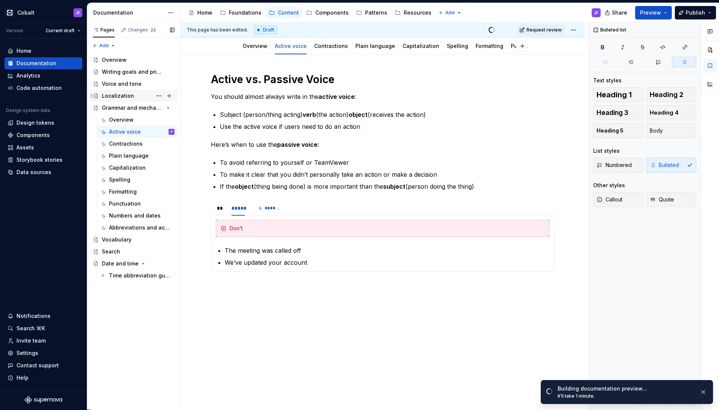
click at [124, 96] on div "Localization" at bounding box center [118, 95] width 32 height 7
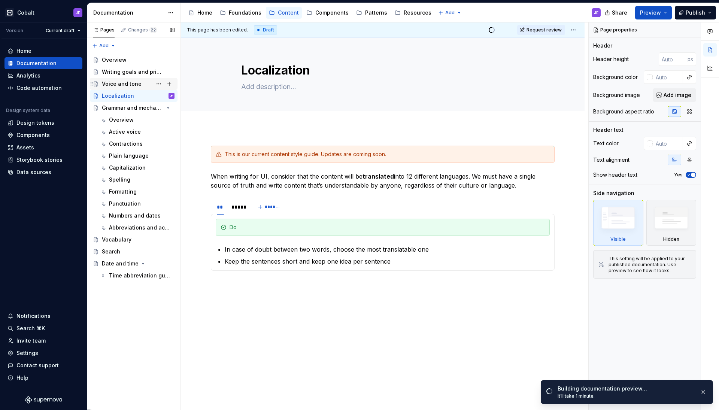
click at [123, 85] on div "Voice and tone" at bounding box center [122, 83] width 40 height 7
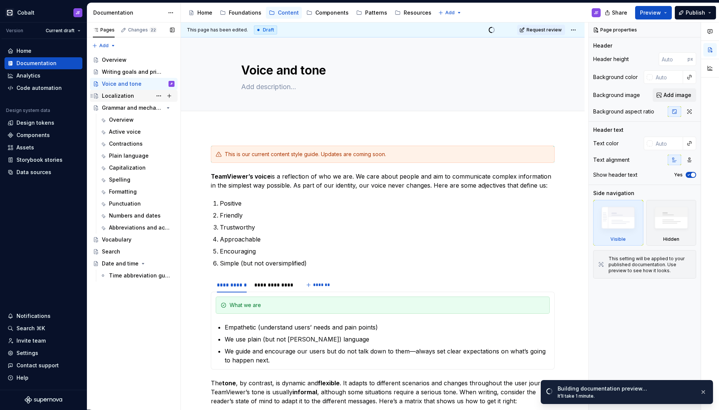
click at [127, 97] on div "Localization" at bounding box center [118, 95] width 32 height 7
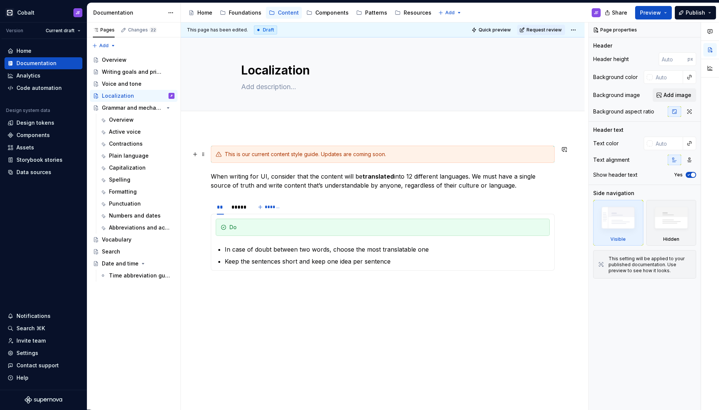
click at [397, 157] on div "This is our current content style guide. Updates are coming soon." at bounding box center [387, 154] width 325 height 7
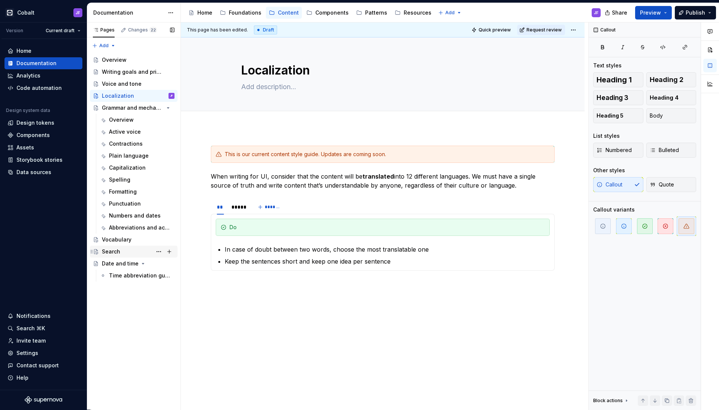
click at [114, 252] on div "Search" at bounding box center [111, 251] width 18 height 7
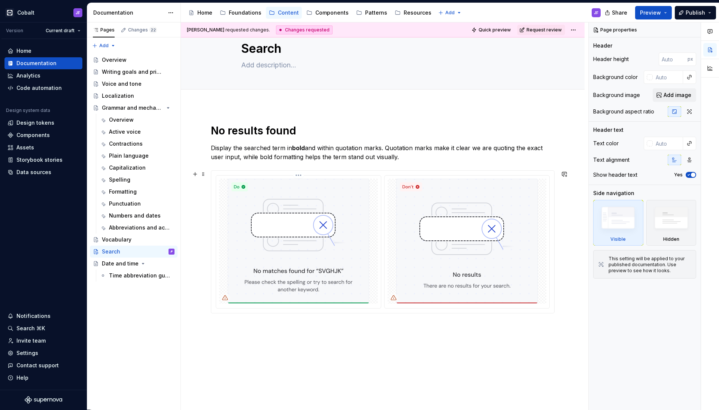
scroll to position [28, 0]
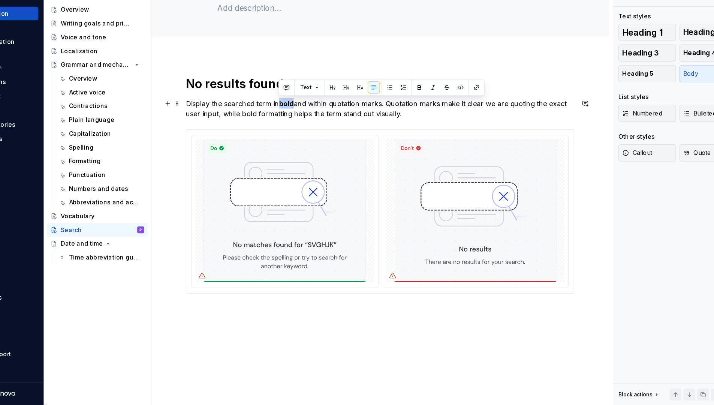
drag, startPoint x: 243, startPoint y: 89, endPoint x: 256, endPoint y: 89, distance: 12.7
click at [256, 137] on p "Display the searched term in bold and within quotation marks. Quotation marks m…" at bounding box center [380, 146] width 338 height 18
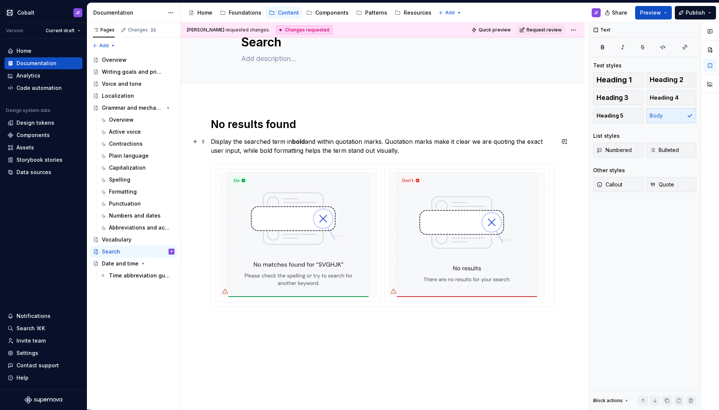
click at [411, 150] on p "Display the searched term in bold and within quotation marks. Quotation marks m…" at bounding box center [383, 146] width 344 height 18
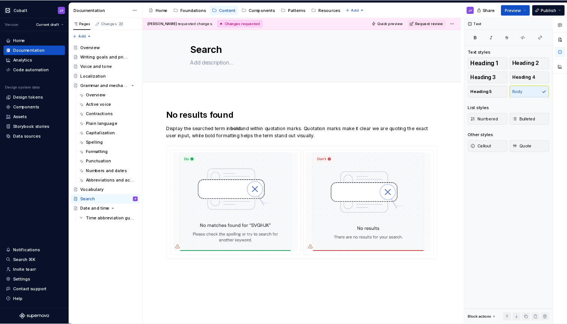
scroll to position [0, 0]
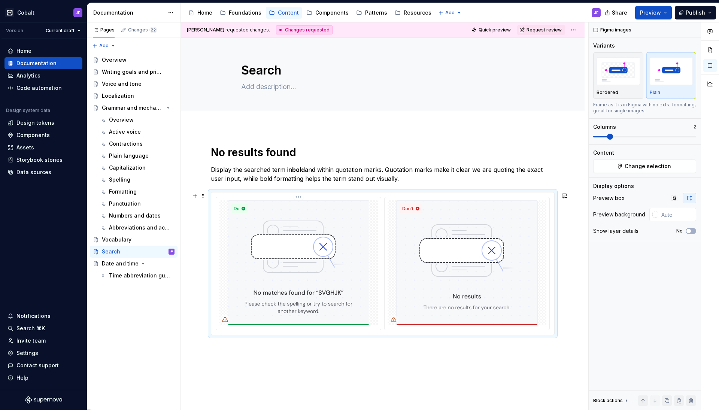
click at [321, 232] on img at bounding box center [299, 262] width 142 height 125
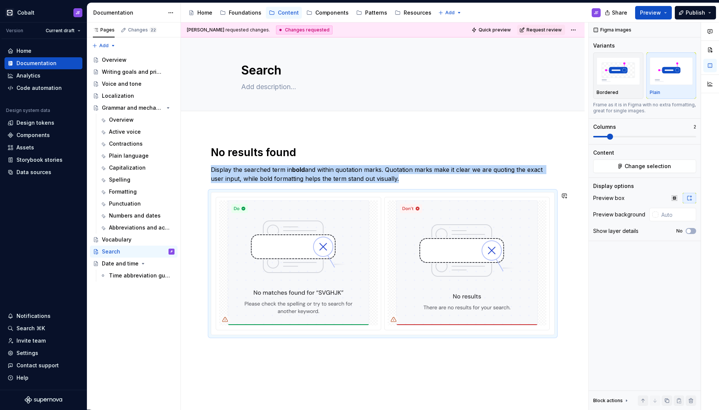
drag, startPoint x: 409, startPoint y: 383, endPoint x: 322, endPoint y: 217, distance: 186.9
click at [322, 217] on img at bounding box center [299, 262] width 142 height 125
click at [654, 164] on span "Change selection" at bounding box center [648, 166] width 46 height 7
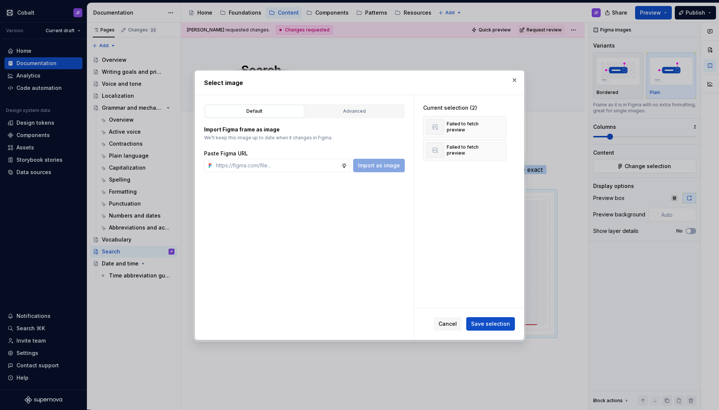
type textarea "*"
click at [499, 127] on button "button" at bounding box center [498, 127] width 10 height 10
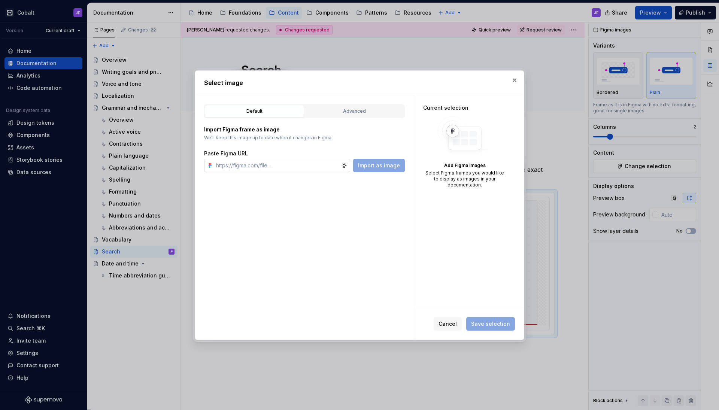
click at [280, 166] on input "text" at bounding box center [277, 165] width 128 height 13
paste input "[URL][DOMAIN_NAME][DOMAIN_NAME]"
type input "[URL][DOMAIN_NAME][DOMAIN_NAME]"
click at [393, 168] on span "Import as image" at bounding box center [379, 165] width 42 height 7
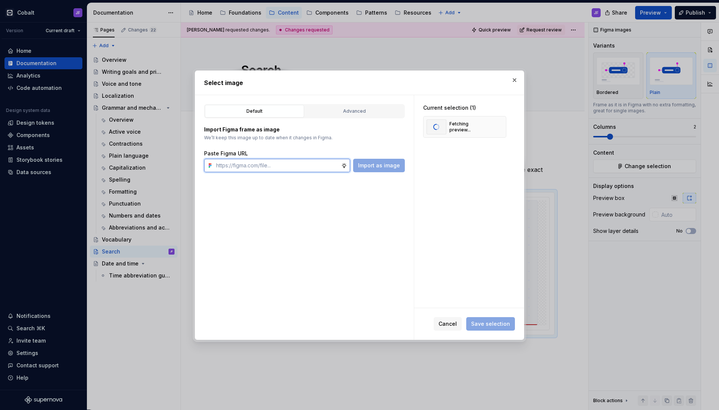
click at [321, 165] on input "text" at bounding box center [277, 165] width 128 height 13
paste input "[URL][DOMAIN_NAME][DOMAIN_NAME]"
type input "[URL][DOMAIN_NAME][DOMAIN_NAME]"
click at [395, 170] on button "Import as image" at bounding box center [379, 165] width 52 height 13
click at [490, 325] on span "Save selection" at bounding box center [490, 323] width 39 height 7
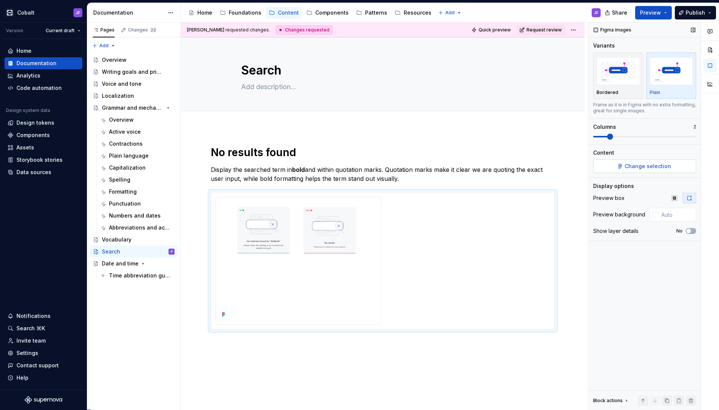
click at [658, 163] on button "Change selection" at bounding box center [645, 166] width 103 height 13
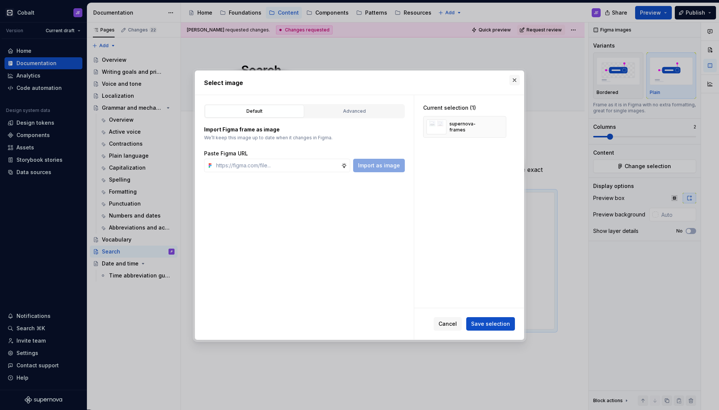
click at [518, 79] on button "button" at bounding box center [515, 80] width 10 height 10
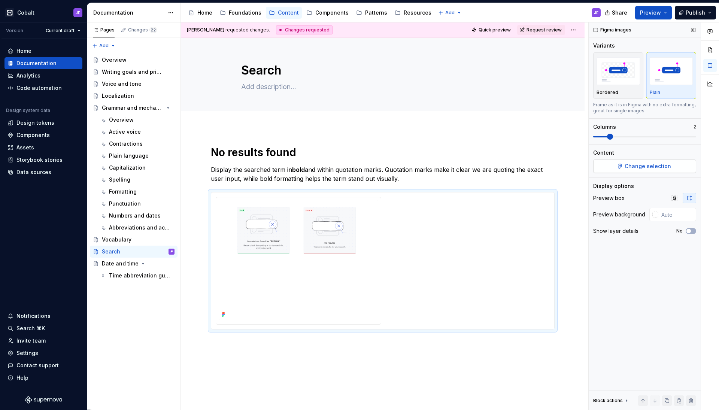
click at [646, 171] on button "Change selection" at bounding box center [645, 166] width 103 height 13
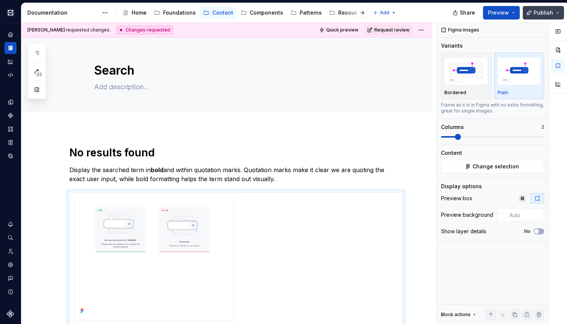
click at [561, 11] on button "Publish" at bounding box center [542, 12] width 41 height 13
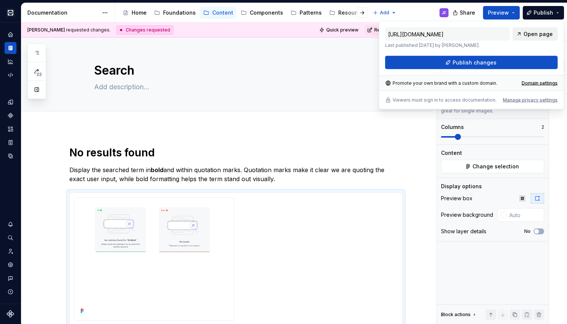
click at [537, 35] on span "Open page" at bounding box center [537, 33] width 29 height 7
click at [514, 13] on button "Preview" at bounding box center [501, 12] width 37 height 13
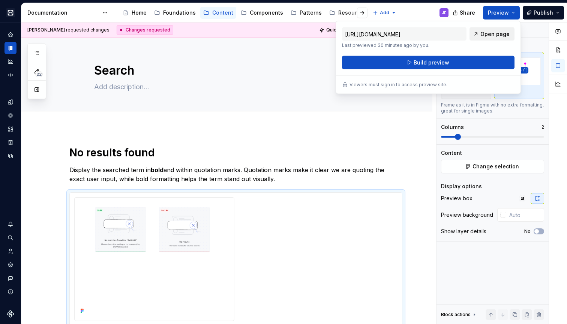
click at [507, 35] on span "Open page" at bounding box center [494, 33] width 29 height 7
click at [552, 15] on span "Publish" at bounding box center [542, 12] width 19 height 7
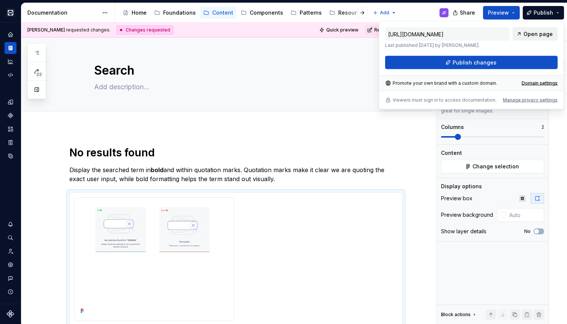
click at [541, 36] on span "Open page" at bounding box center [537, 33] width 29 height 7
click at [535, 31] on span "Open page" at bounding box center [537, 33] width 29 height 7
type textarea "*"
